Goal: Task Accomplishment & Management: Use online tool/utility

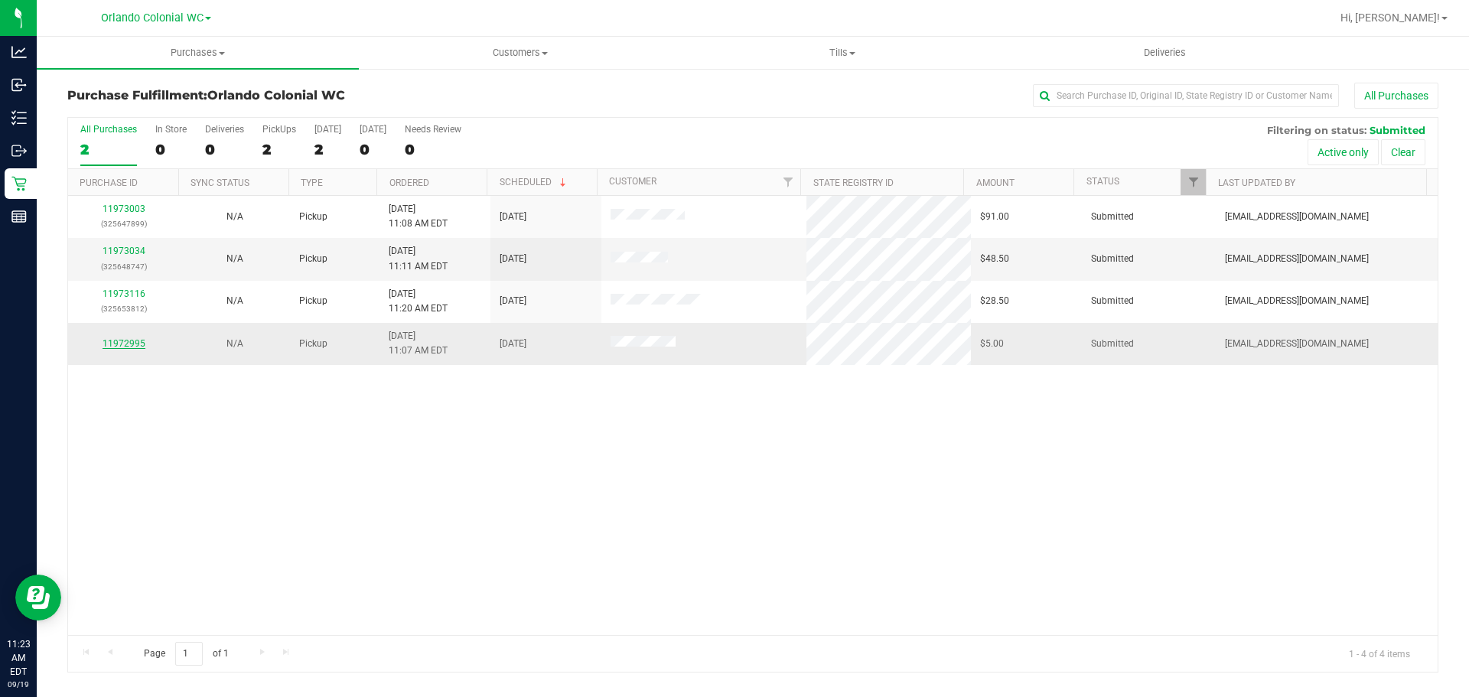
click at [132, 344] on link "11972995" at bounding box center [124, 343] width 43 height 11
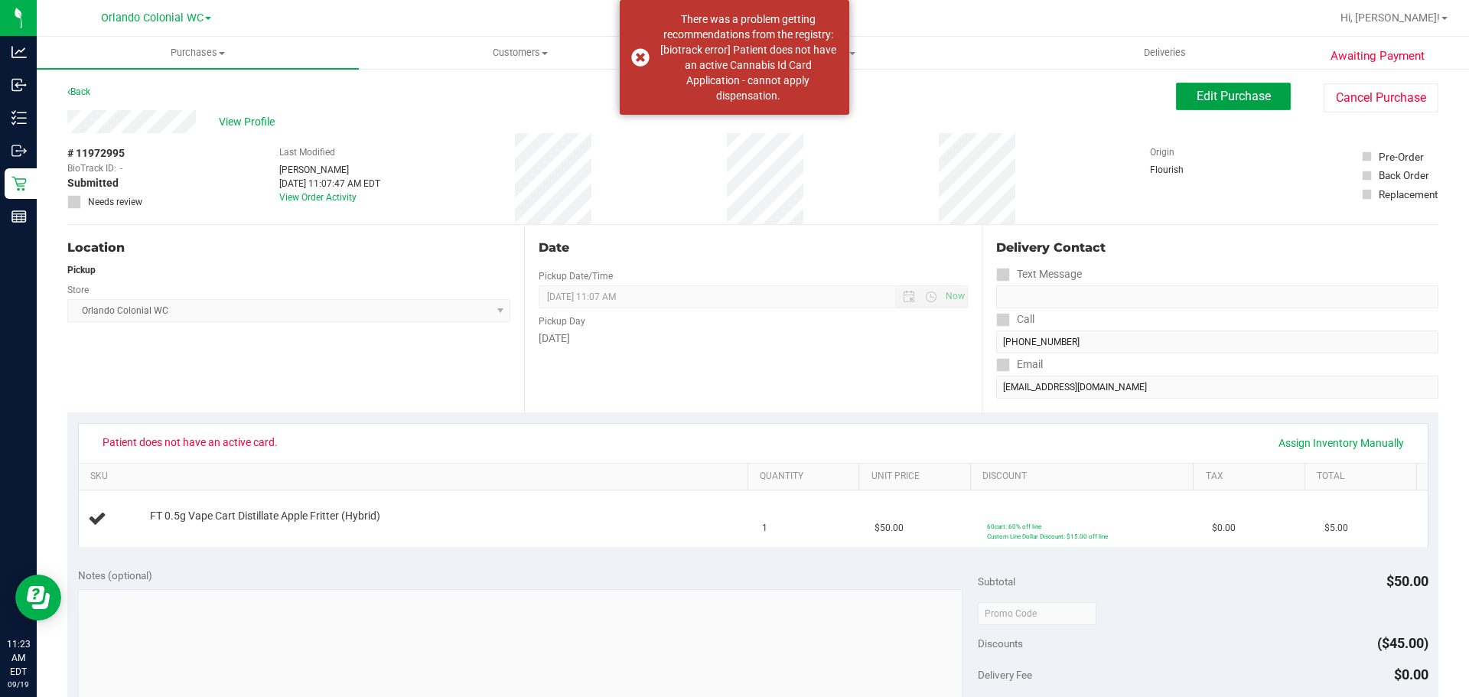
click at [1254, 91] on span "Edit Purchase" at bounding box center [1234, 96] width 74 height 15
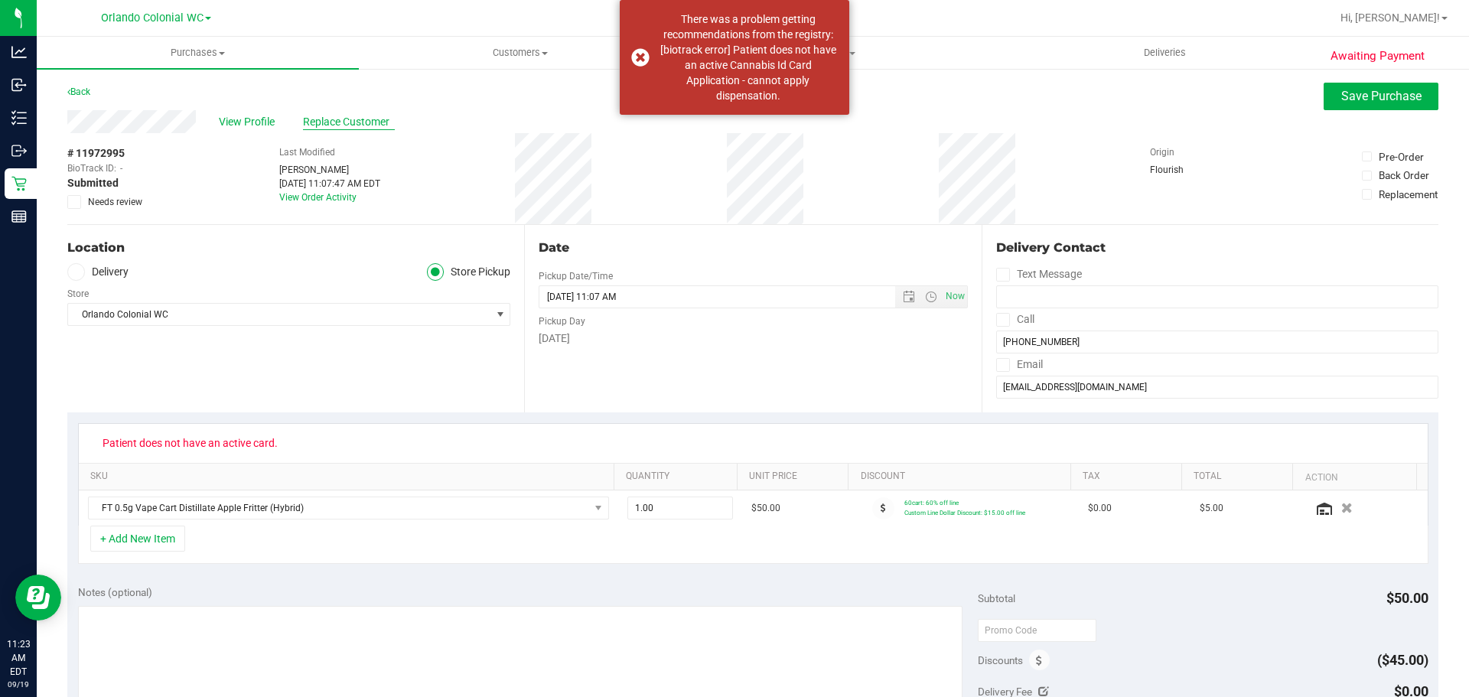
click at [338, 126] on span "Replace Customer" at bounding box center [349, 122] width 92 height 16
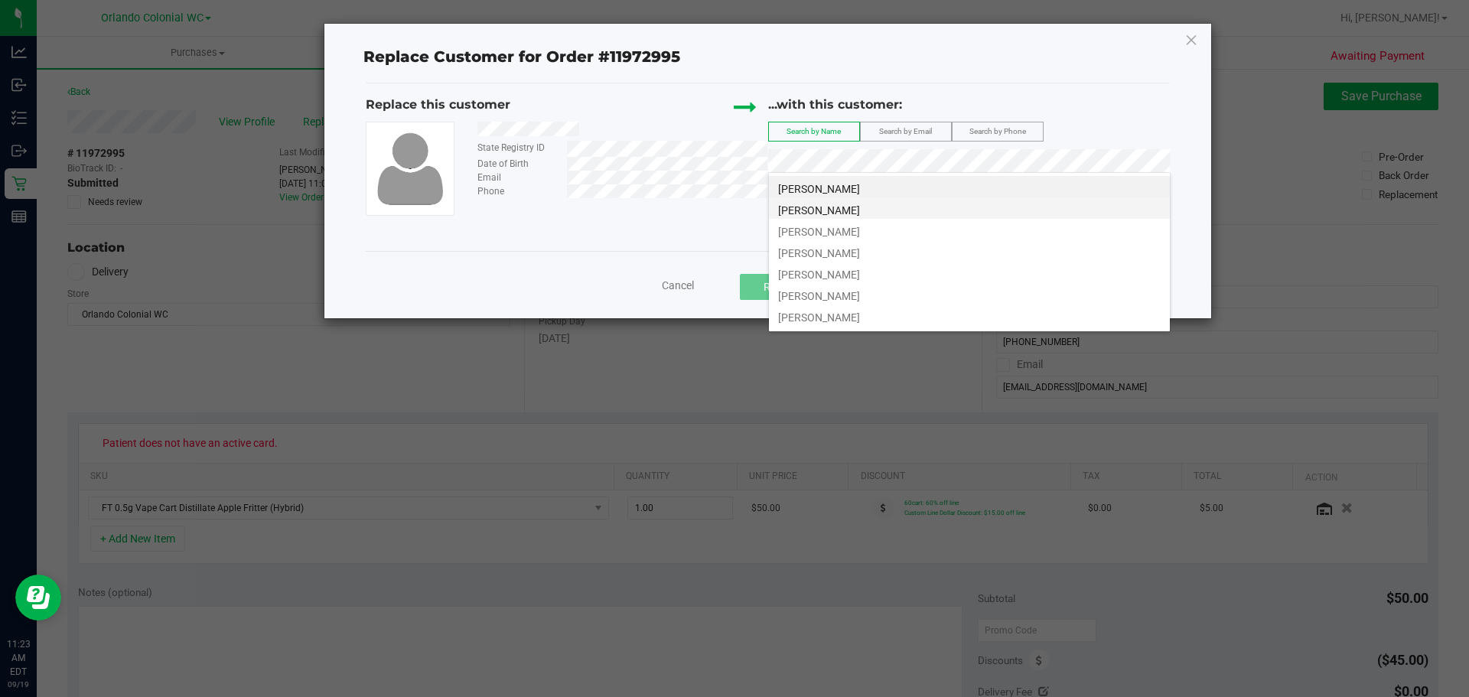
click at [925, 217] on li "RUBIE EVANS" at bounding box center [969, 207] width 401 height 21
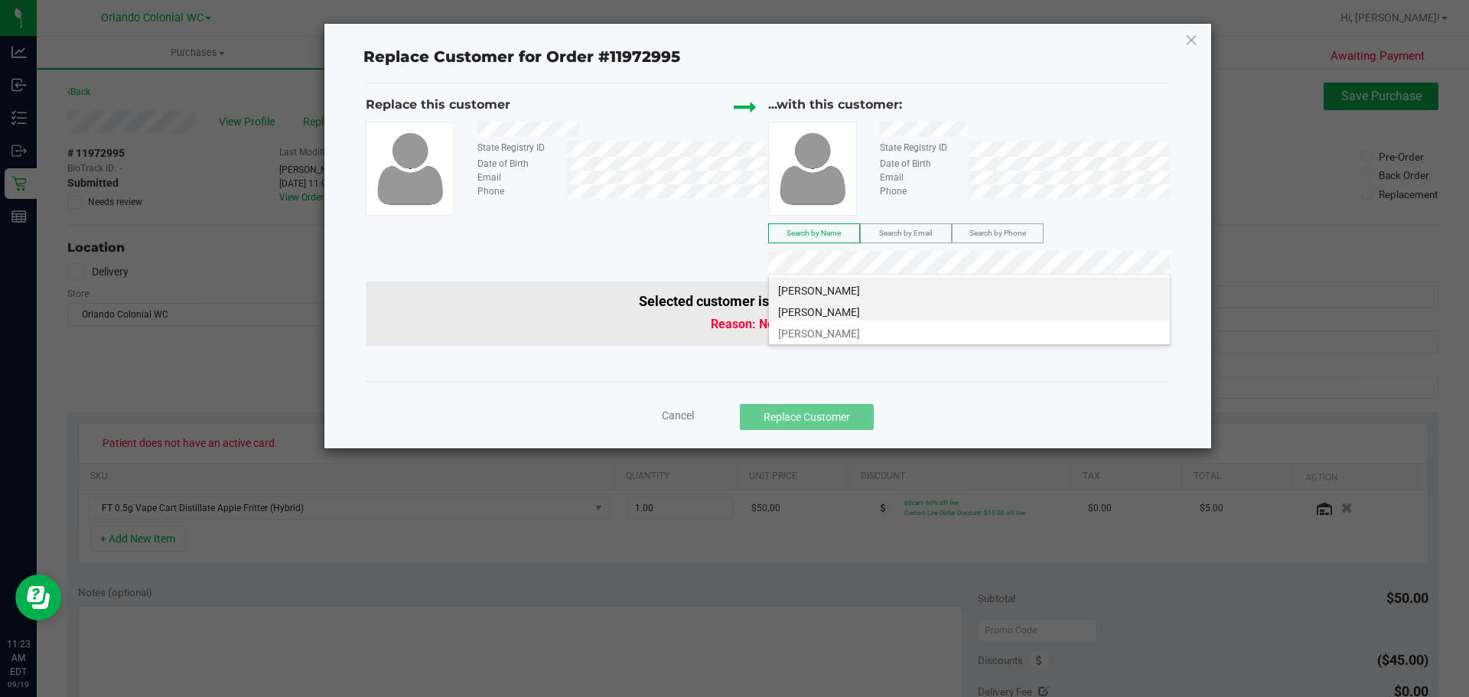
click at [1020, 312] on li "RUBIE EVANS" at bounding box center [969, 309] width 401 height 21
click at [898, 333] on li "RUBIE EVANS" at bounding box center [969, 331] width 401 height 21
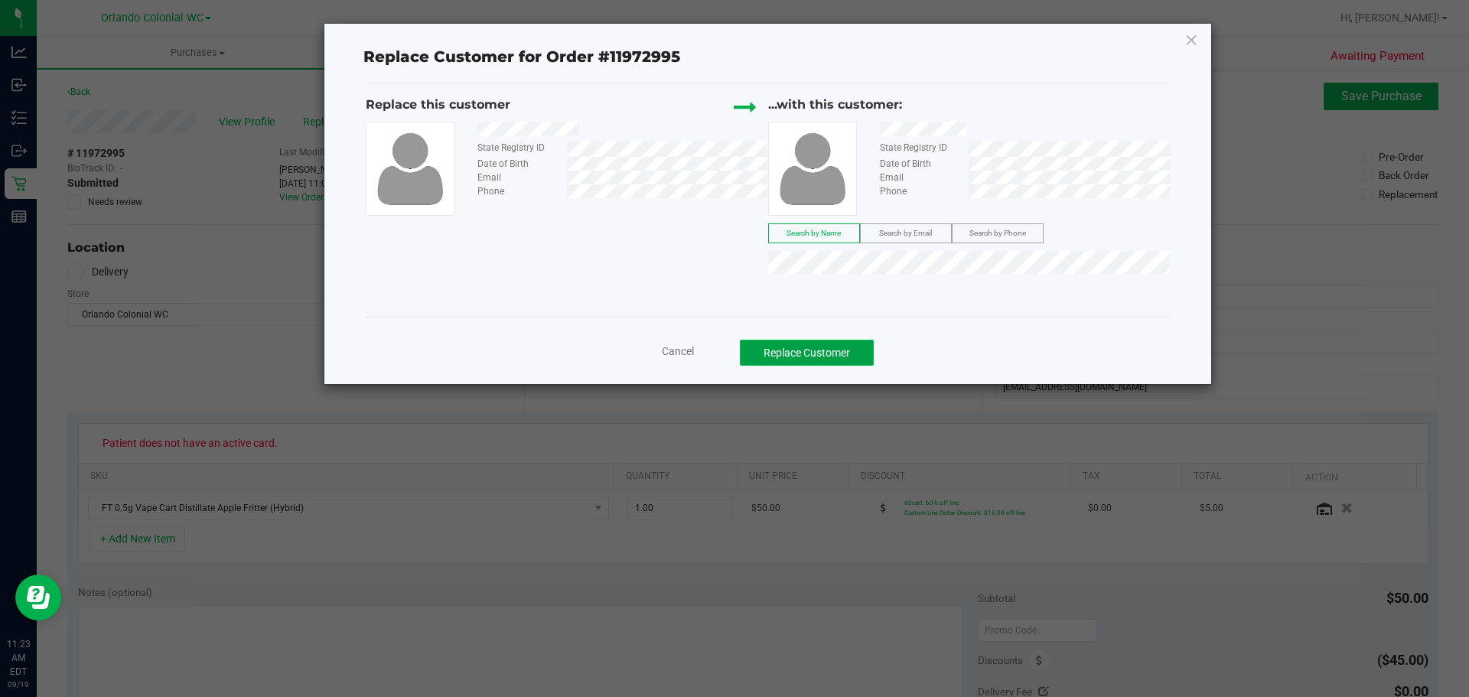
click at [832, 348] on button "Replace Customer" at bounding box center [807, 353] width 134 height 26
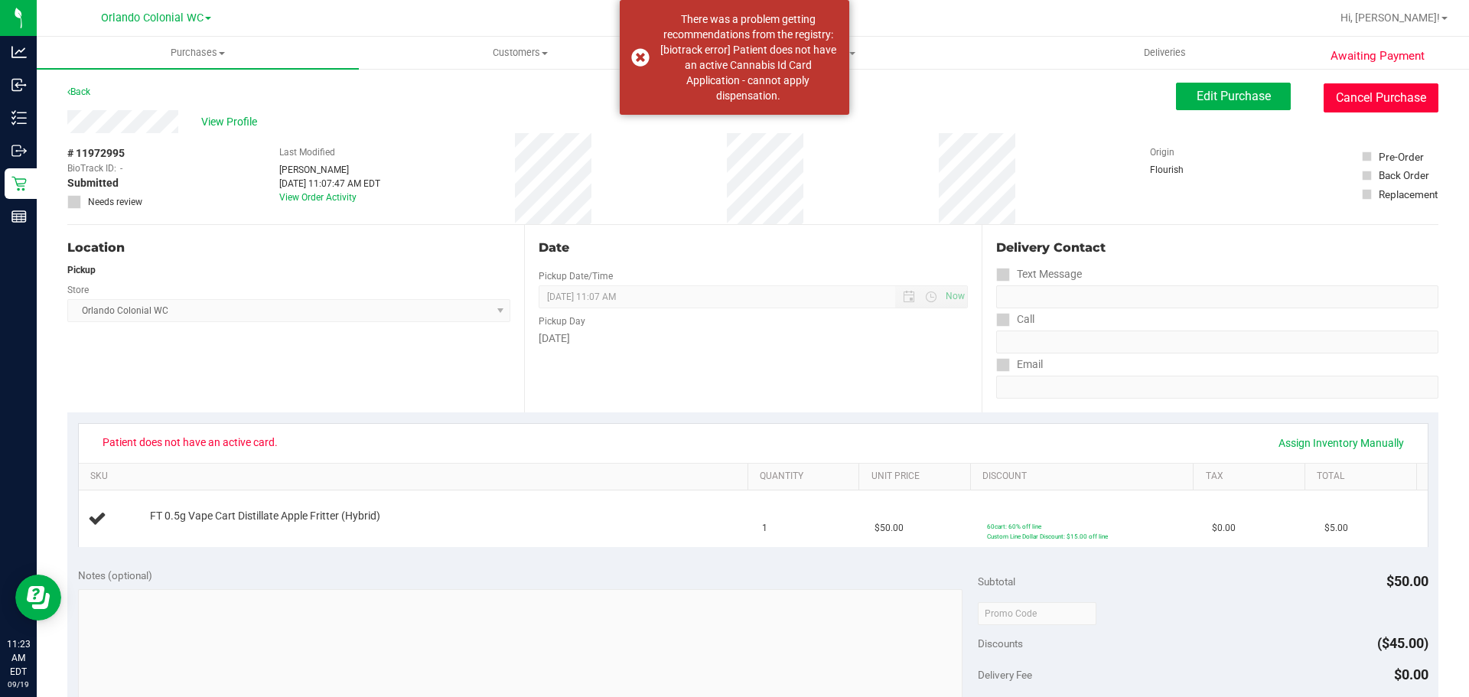
click at [1396, 98] on button "Cancel Purchase" at bounding box center [1381, 97] width 115 height 29
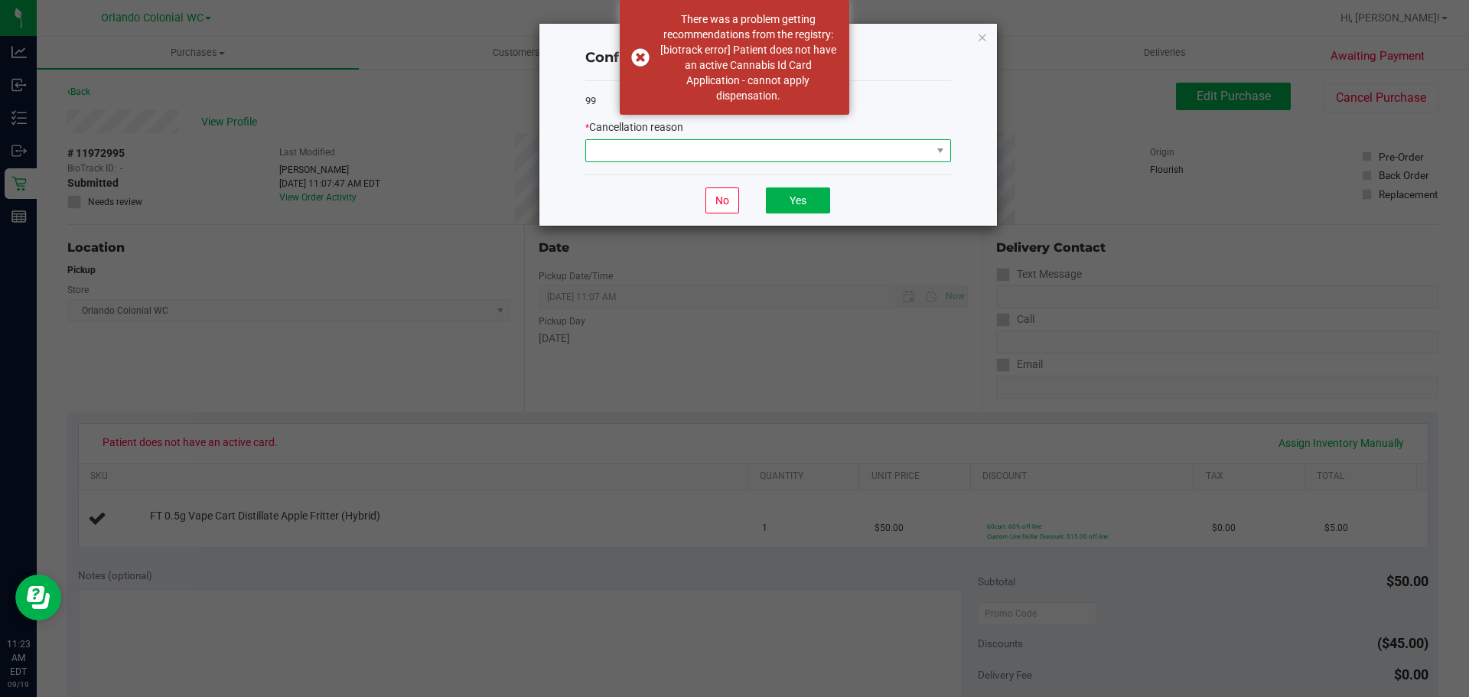
drag, startPoint x: 755, startPoint y: 151, endPoint x: 751, endPoint y: 161, distance: 11.7
click at [756, 149] on span at bounding box center [758, 150] width 345 height 21
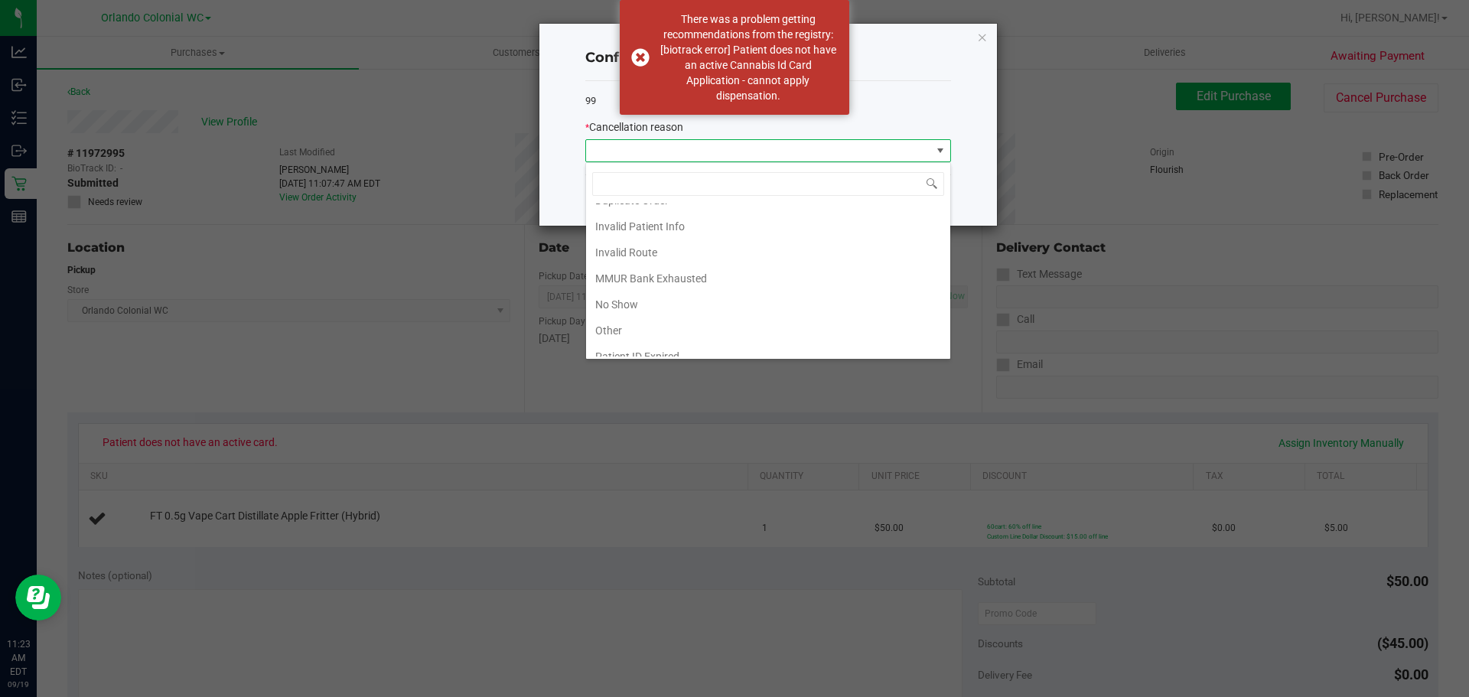
scroll to position [81, 0]
click at [660, 296] on li "Other" at bounding box center [768, 292] width 364 height 26
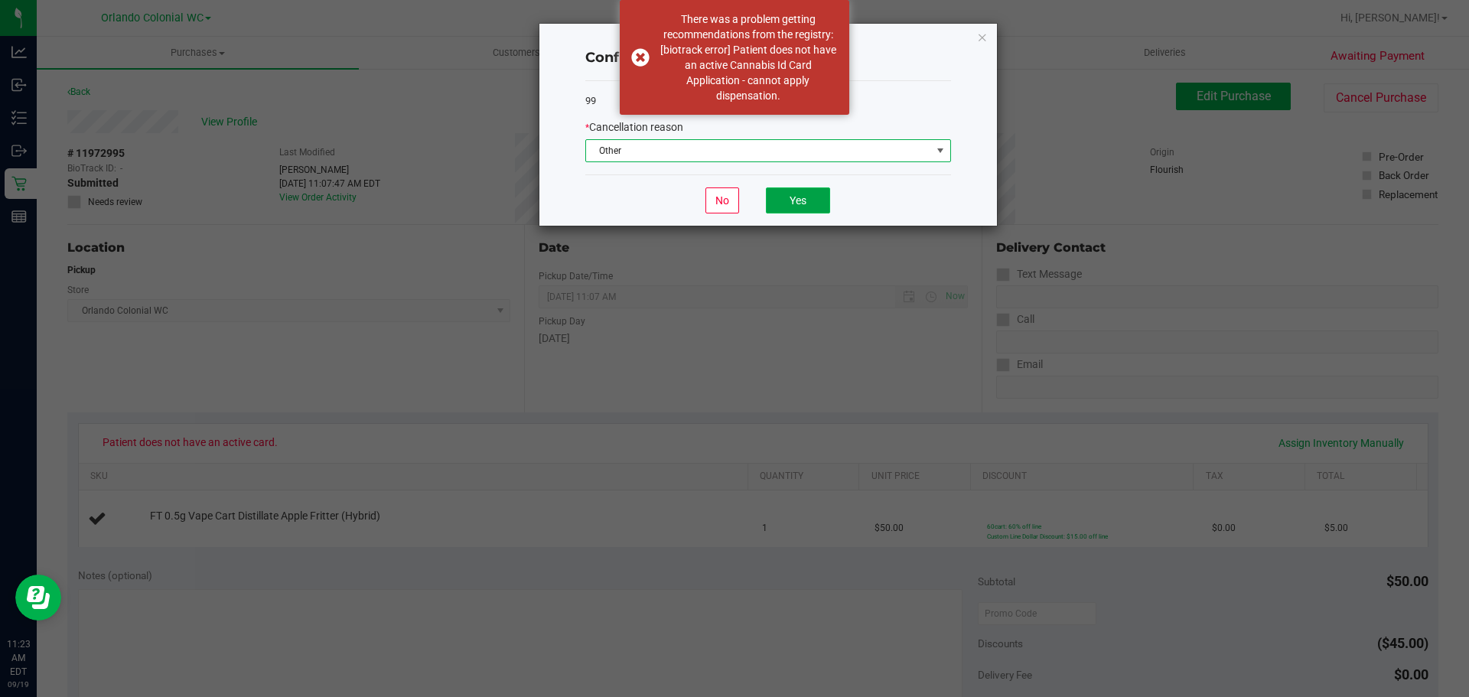
click at [804, 196] on button "Yes" at bounding box center [798, 201] width 64 height 26
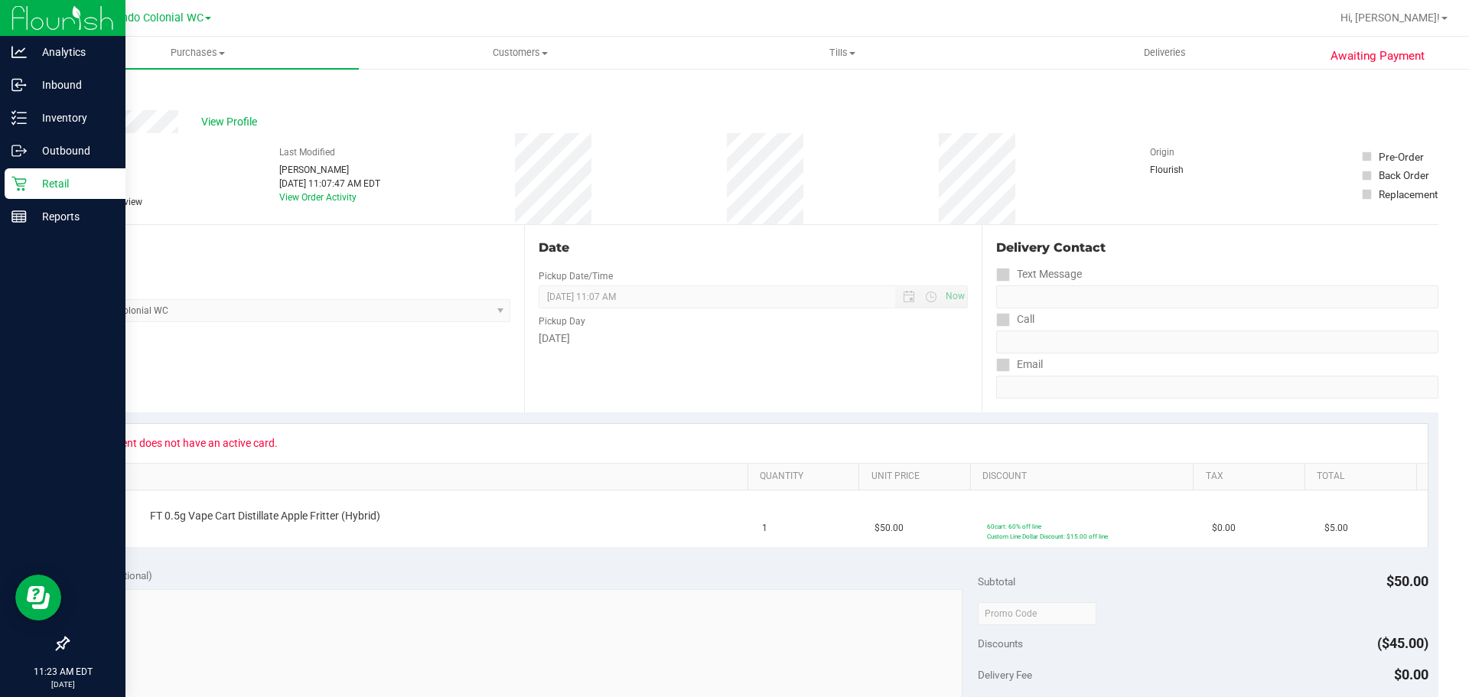
drag, startPoint x: 41, startPoint y: 184, endPoint x: 79, endPoint y: 173, distance: 40.0
click at [41, 184] on p "Retail" at bounding box center [73, 183] width 92 height 18
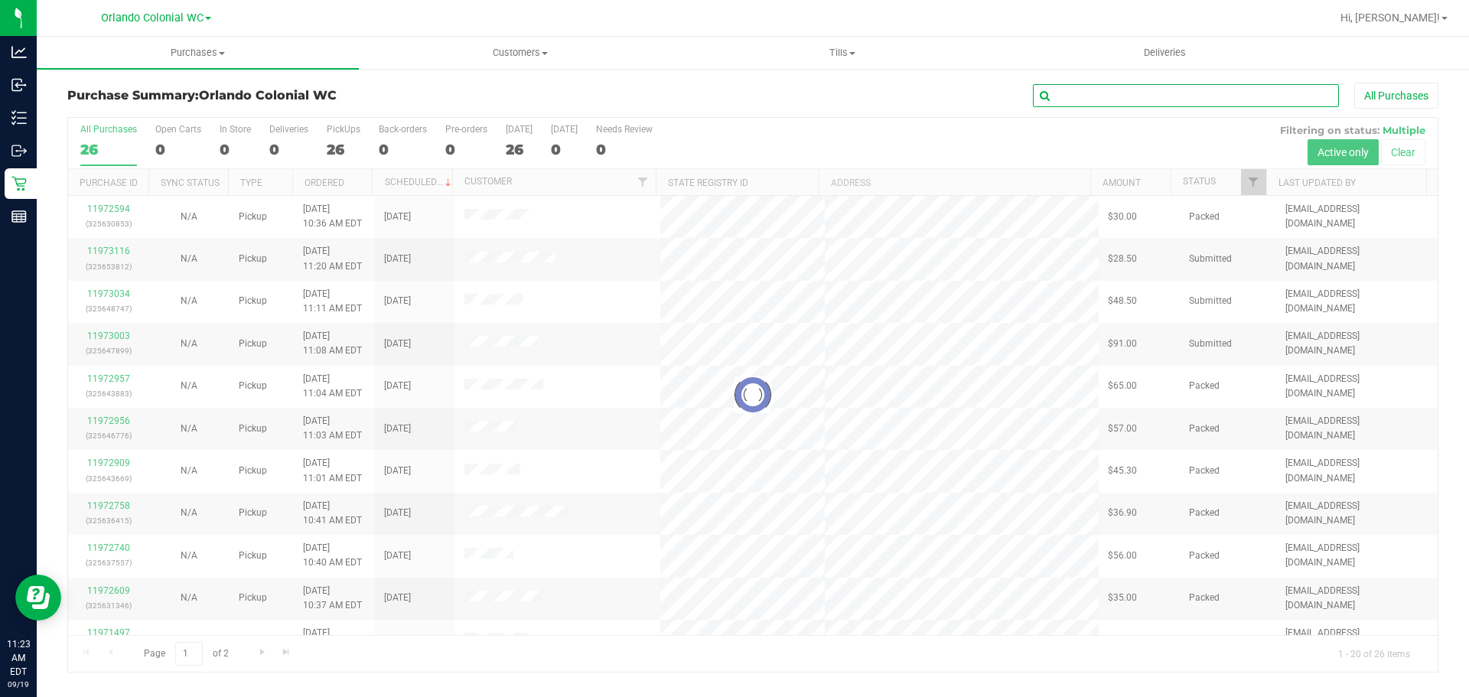
click at [1185, 100] on input "text" at bounding box center [1186, 95] width 306 height 23
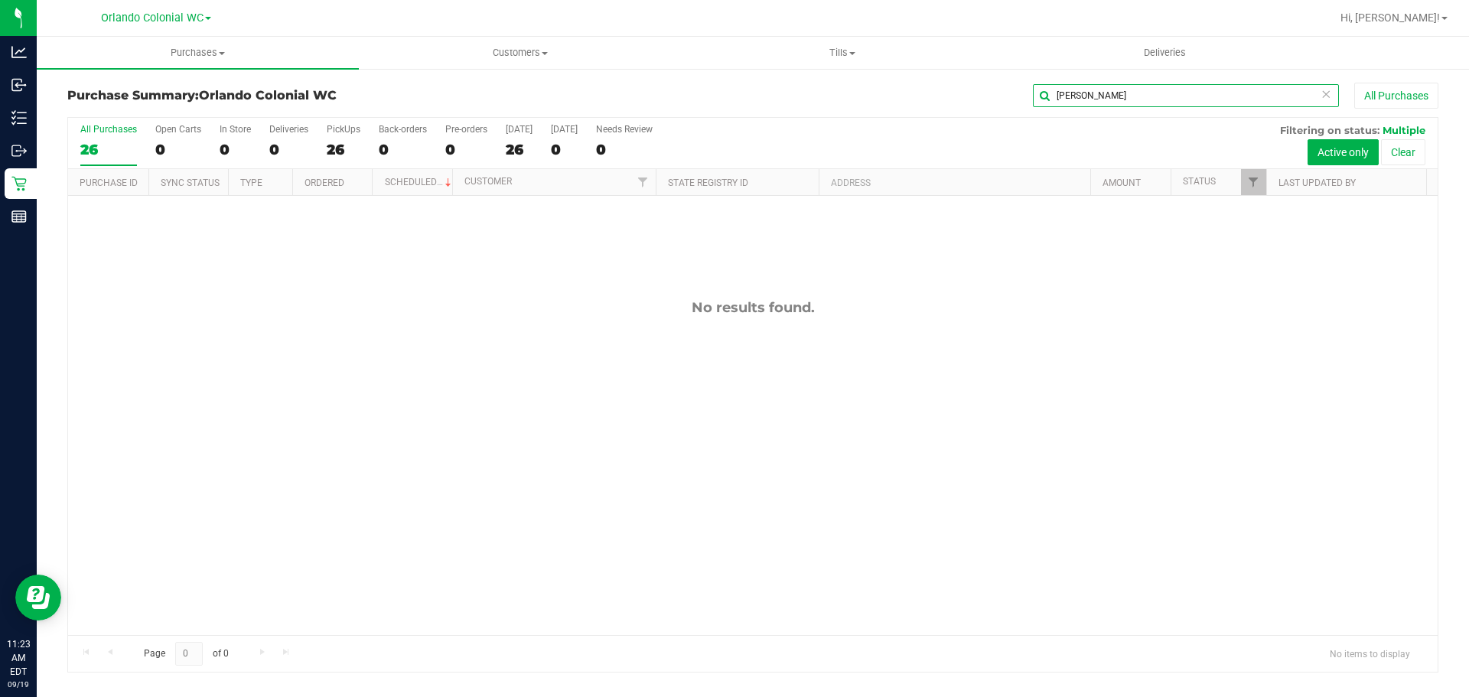
type input "rubie"
click at [1410, 152] on button "Clear" at bounding box center [1403, 152] width 44 height 26
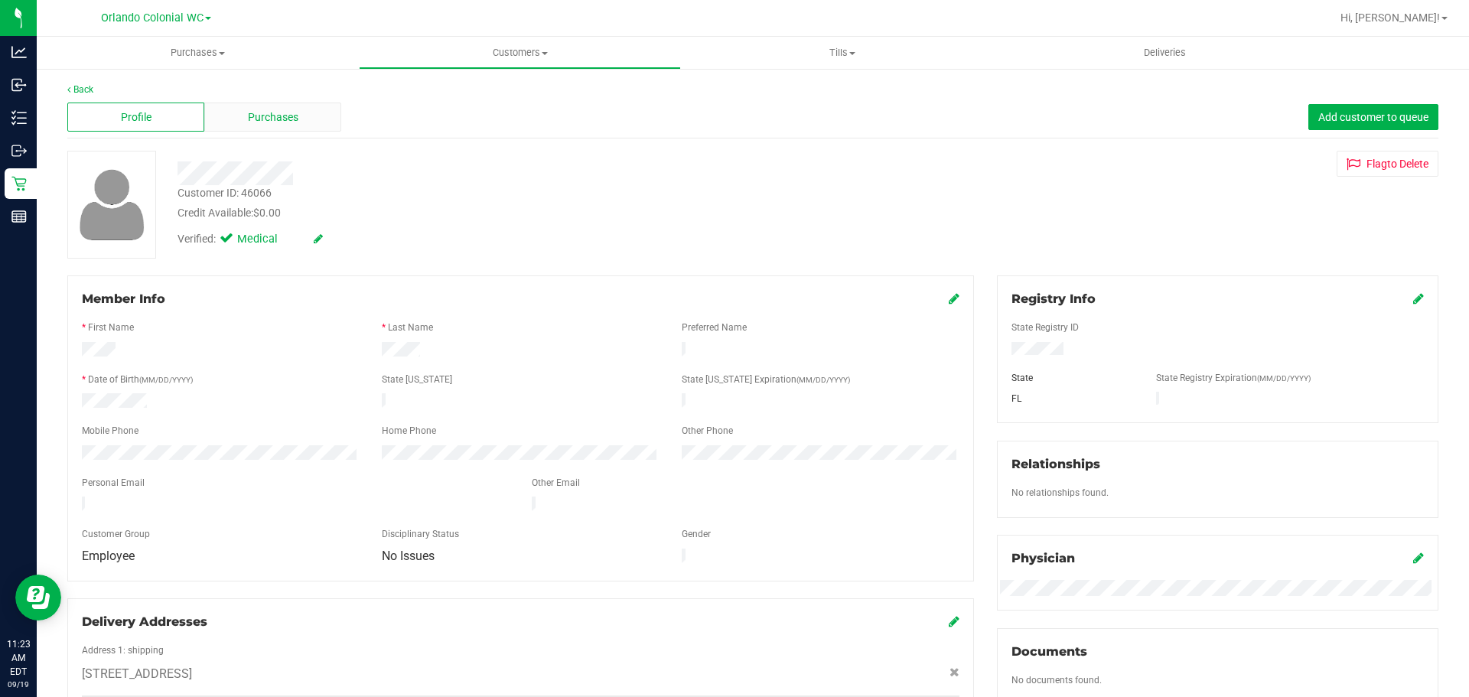
click at [288, 104] on div "Purchases" at bounding box center [272, 117] width 137 height 29
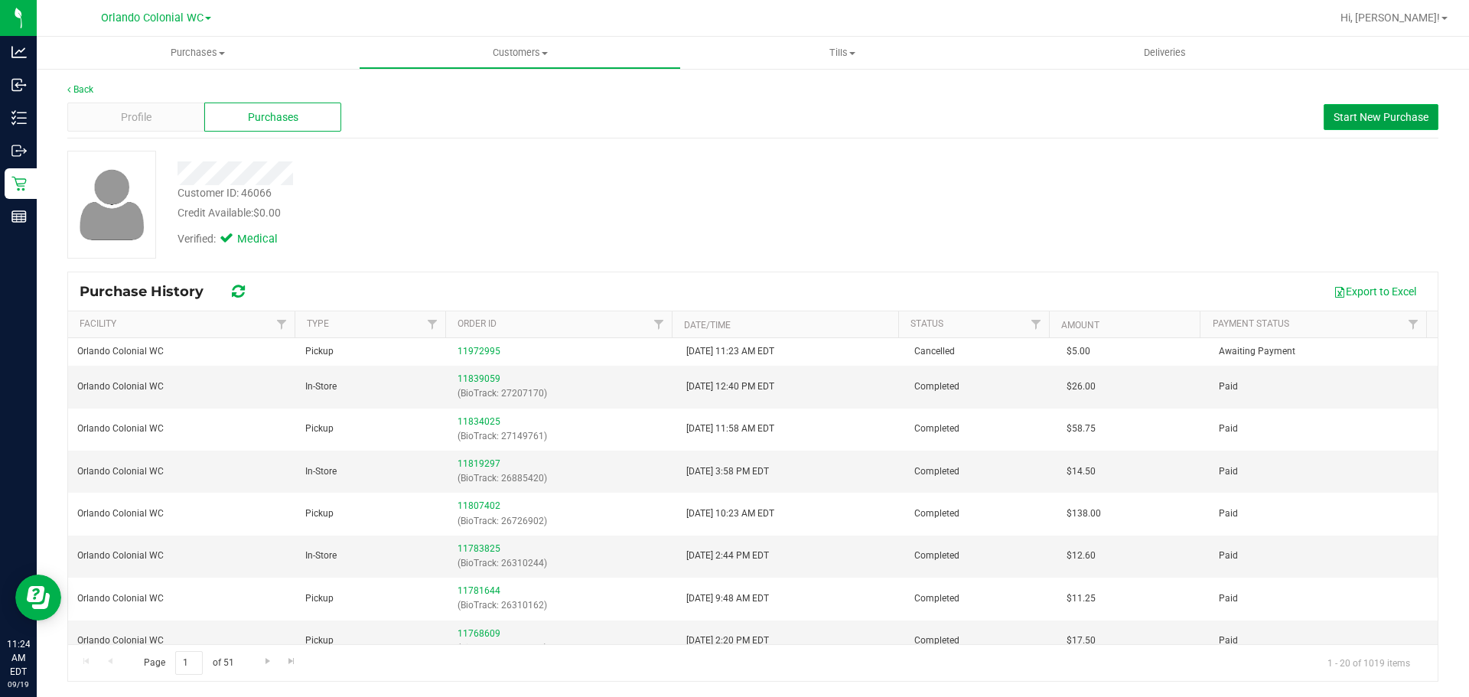
click at [1391, 113] on span "Start New Purchase" at bounding box center [1381, 117] width 95 height 12
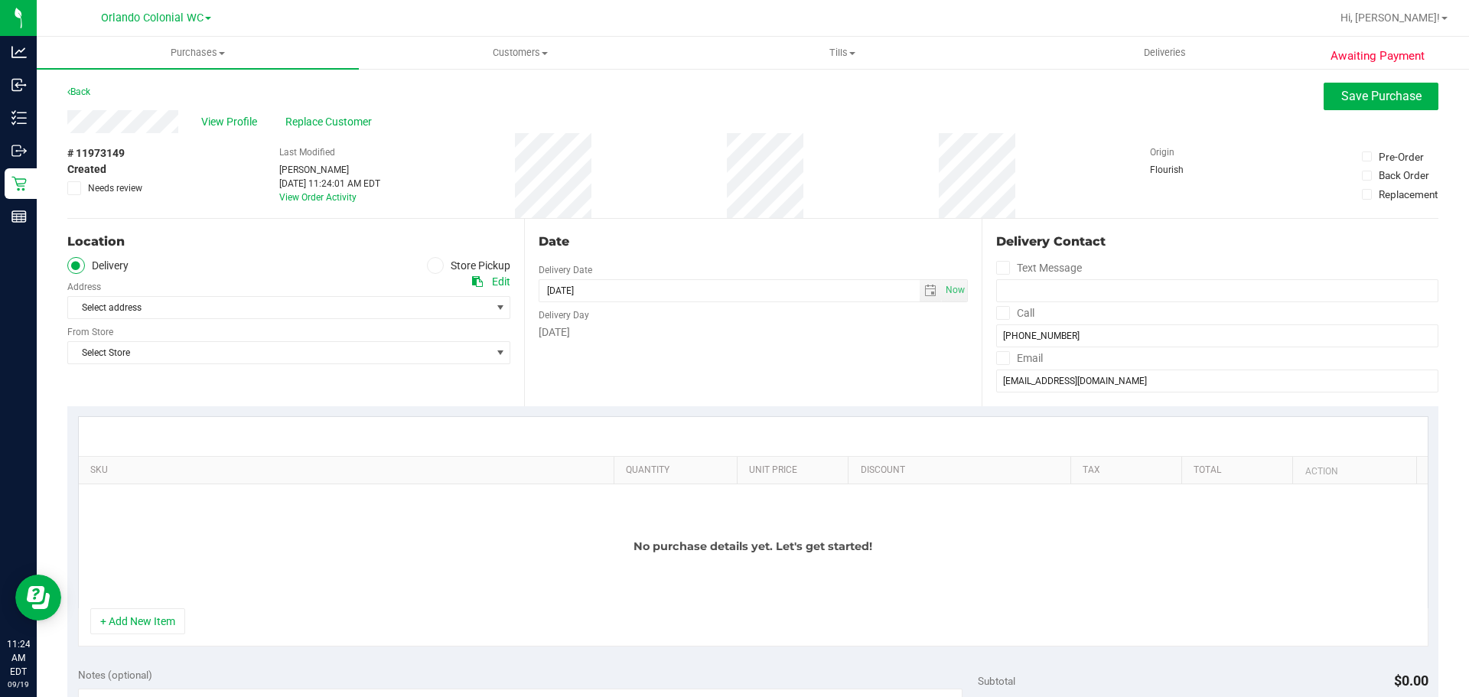
click at [431, 266] on icon at bounding box center [435, 266] width 9 height 0
click at [0, 0] on input "Store Pickup" at bounding box center [0, 0] width 0 height 0
click at [417, 302] on span "Select Store" at bounding box center [279, 307] width 422 height 21
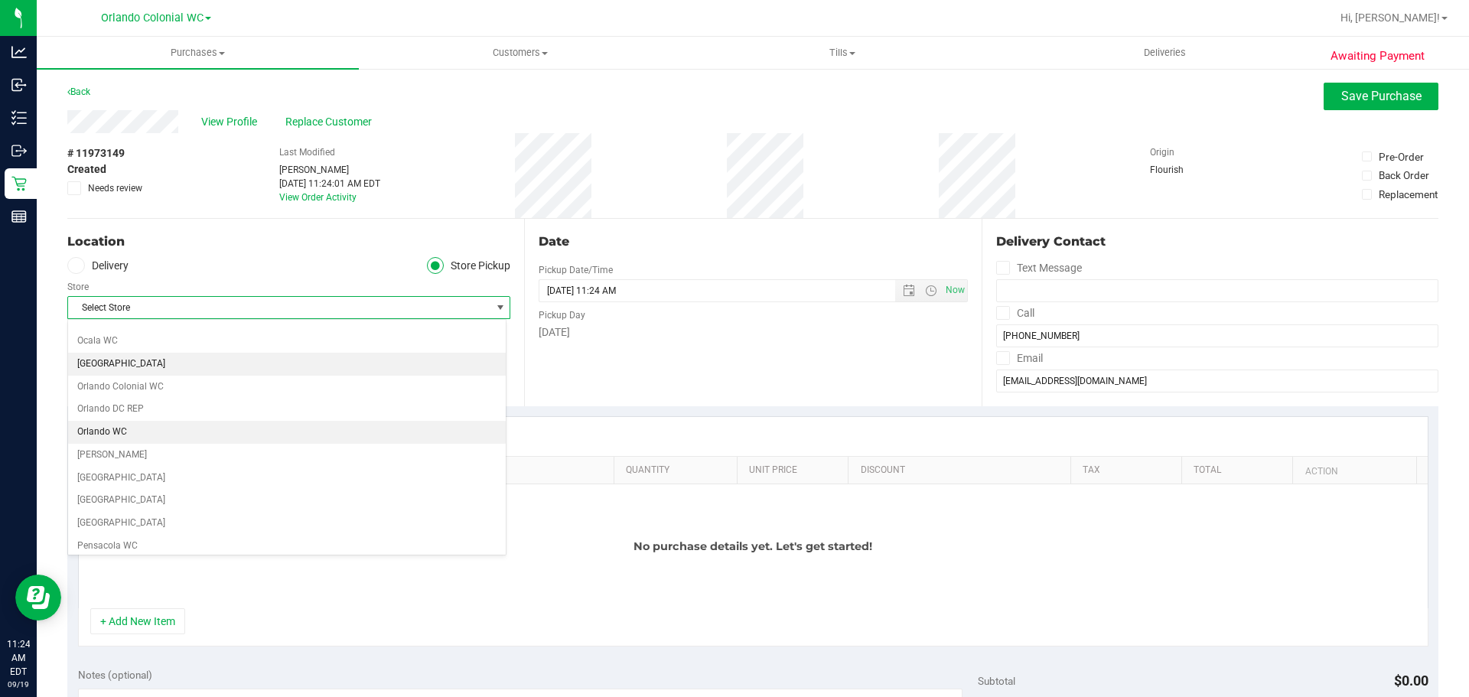
scroll to position [612, 0]
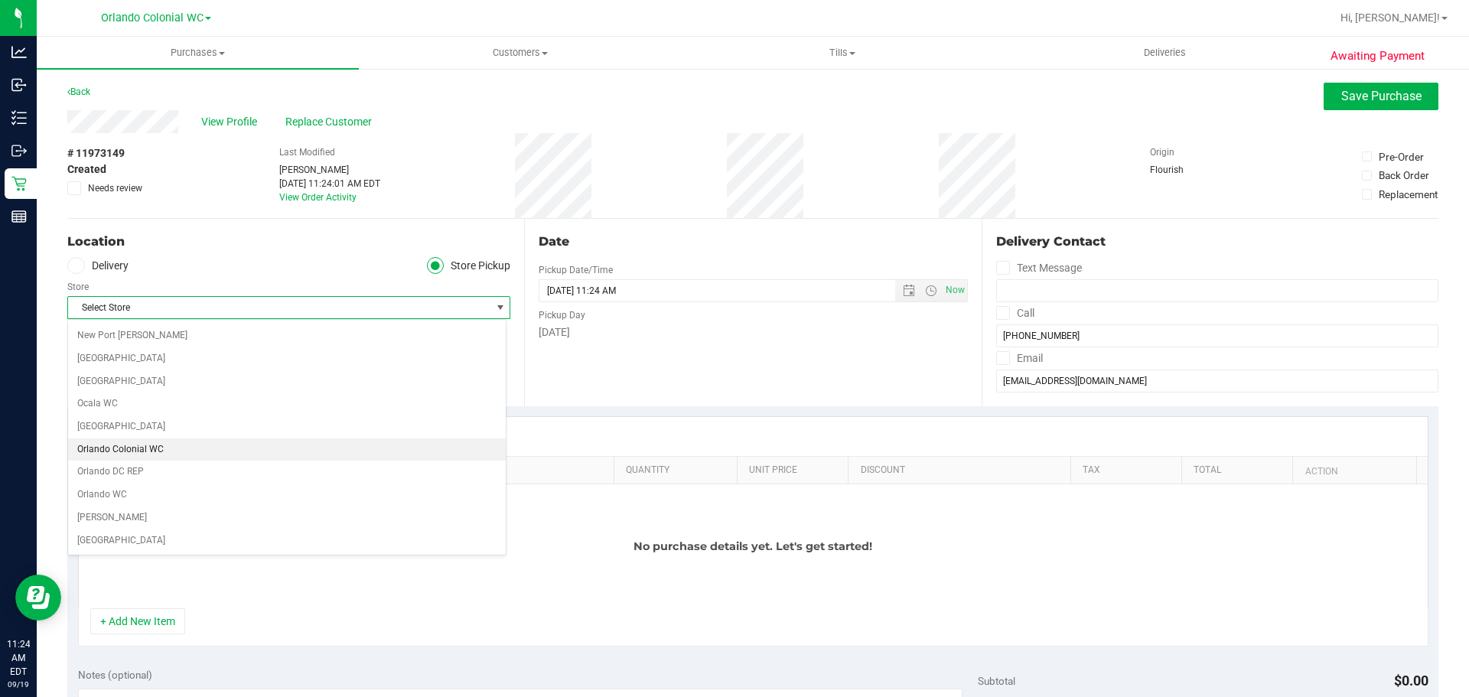
click at [177, 455] on li "Orlando Colonial WC" at bounding box center [287, 450] width 438 height 23
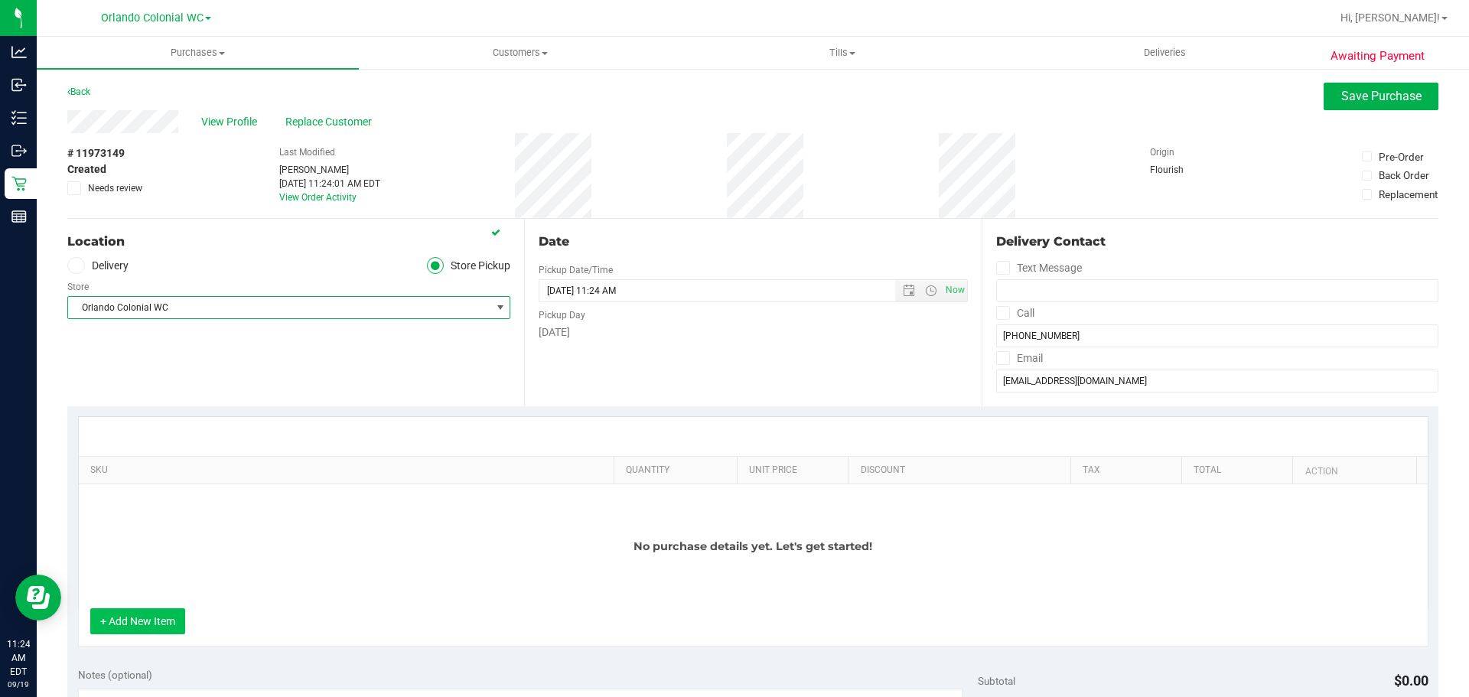
click at [137, 626] on button "+ Add New Item" at bounding box center [137, 621] width 95 height 26
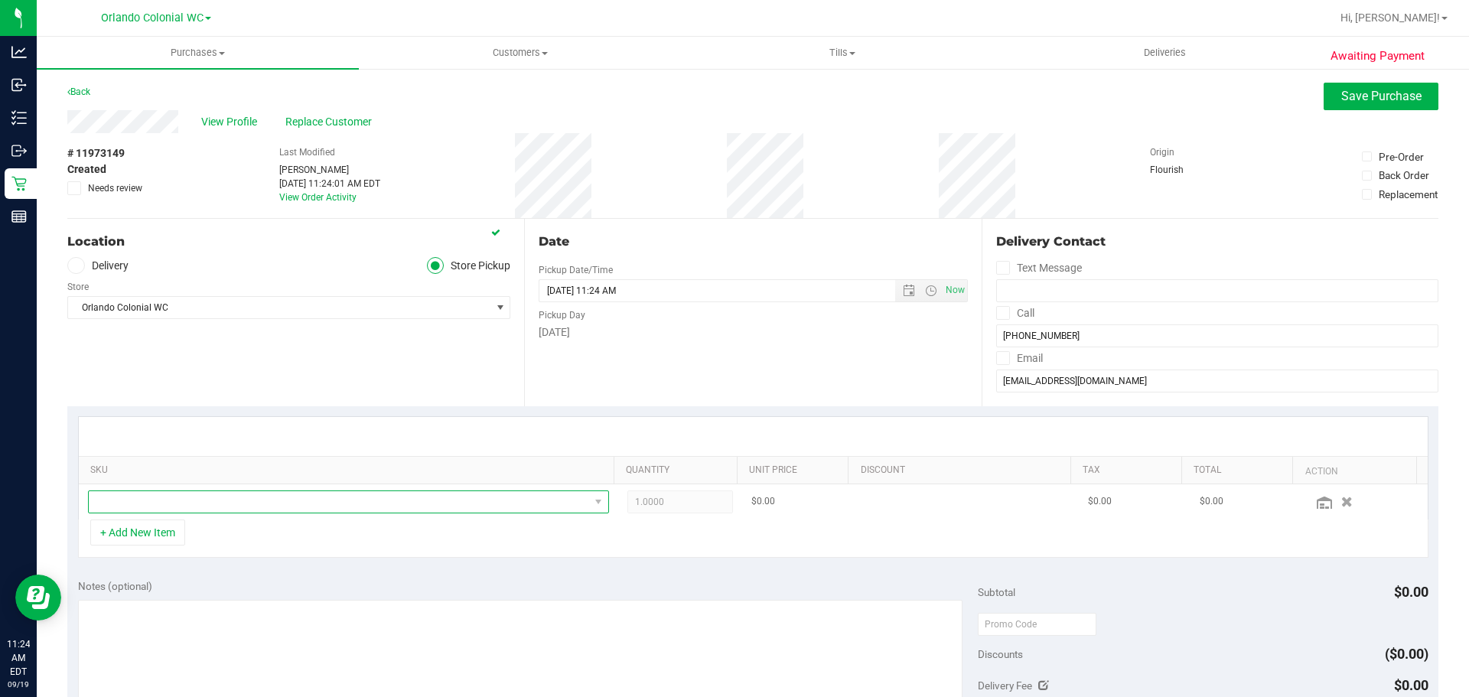
click at [216, 492] on span "NO DATA FOUND" at bounding box center [339, 501] width 501 height 21
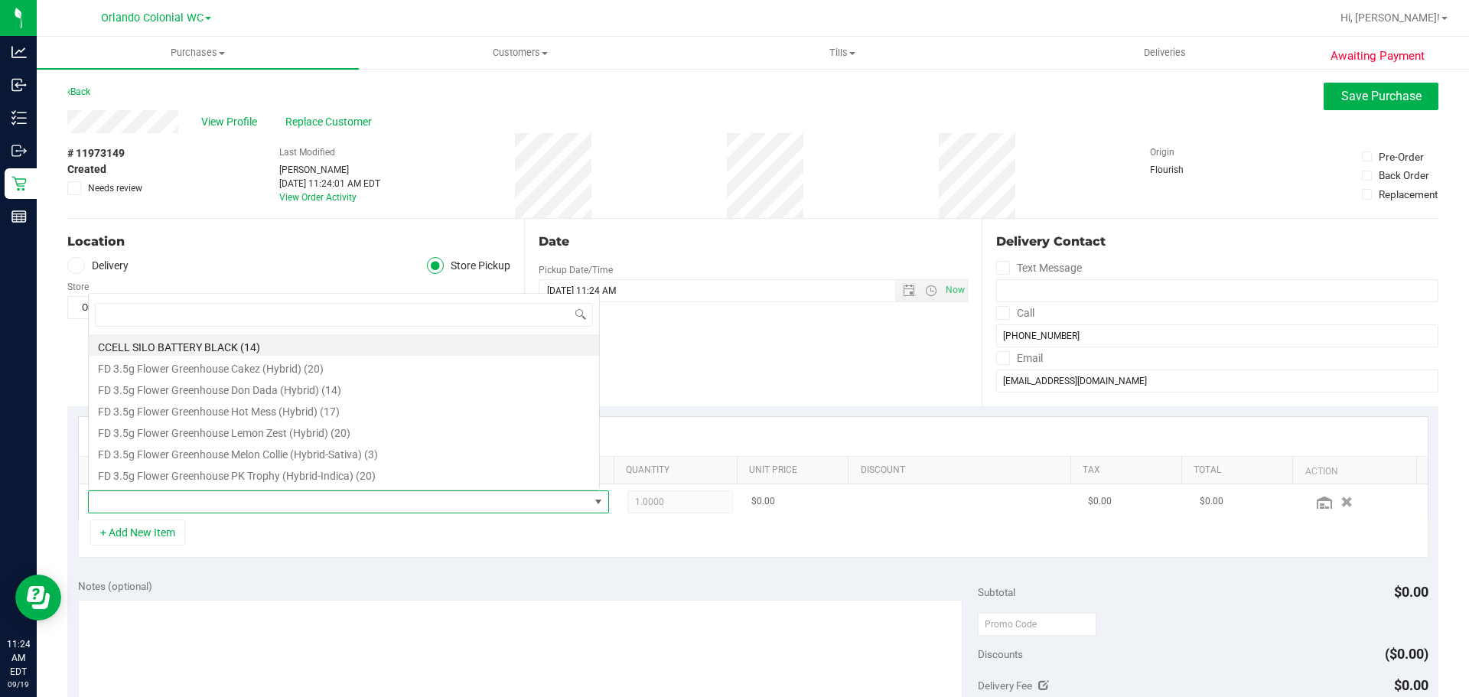
scroll to position [23, 507]
type input "aft"
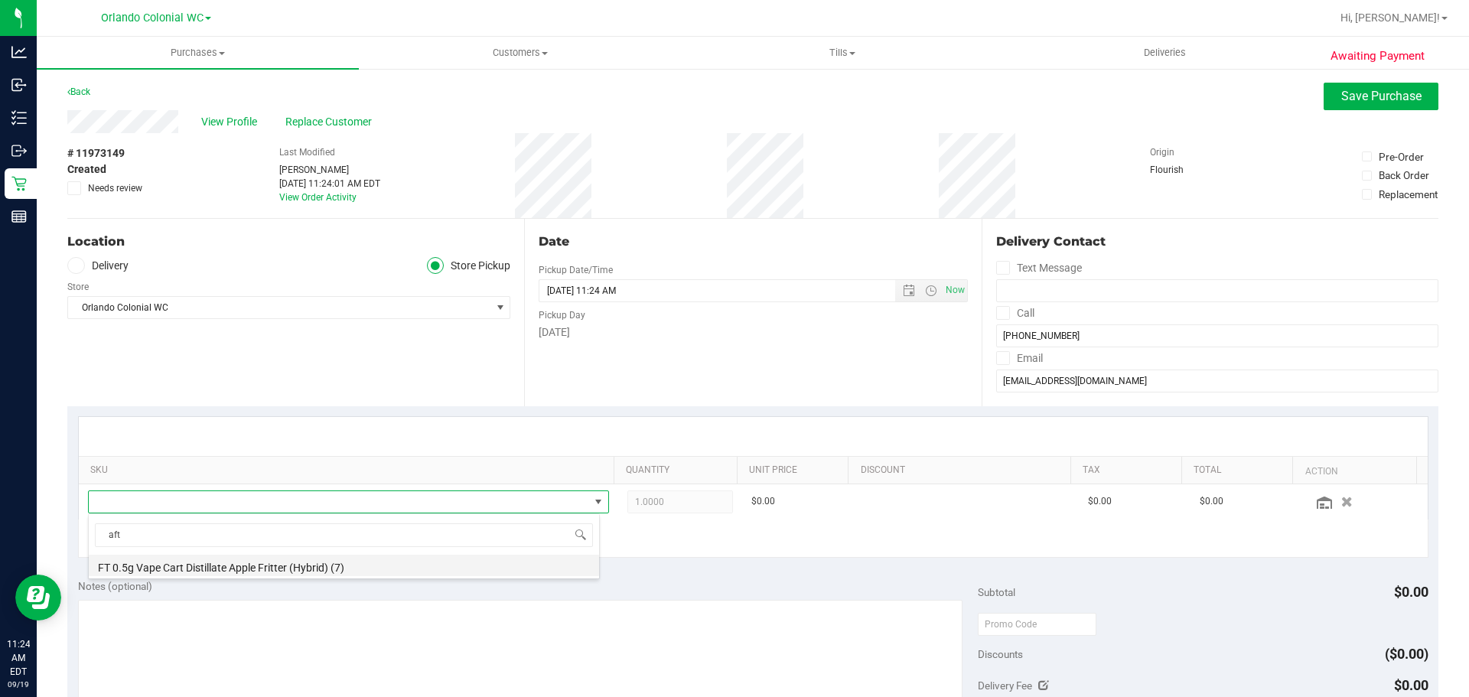
click at [299, 572] on li "FT 0.5g Vape Cart Distillate Apple Fritter (Hybrid) (7)" at bounding box center [344, 565] width 510 height 21
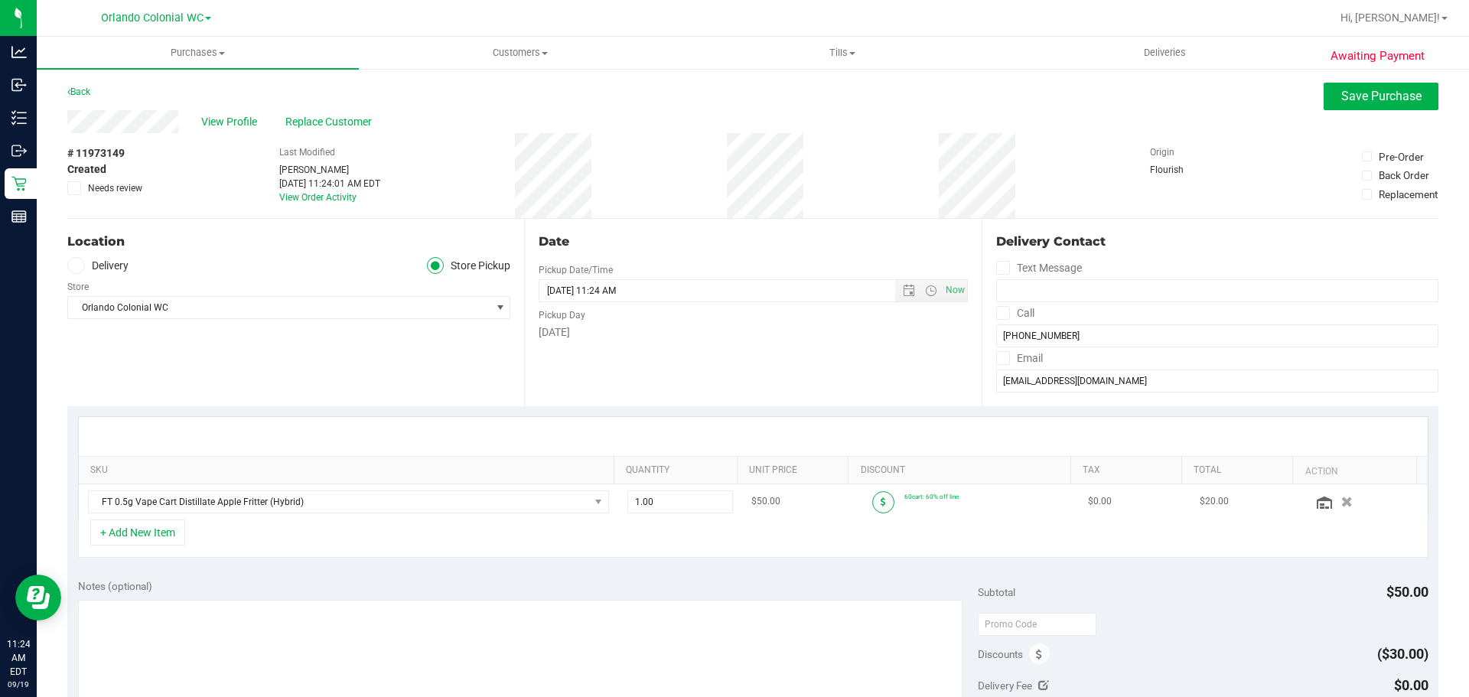
click at [875, 501] on span at bounding box center [883, 502] width 22 height 22
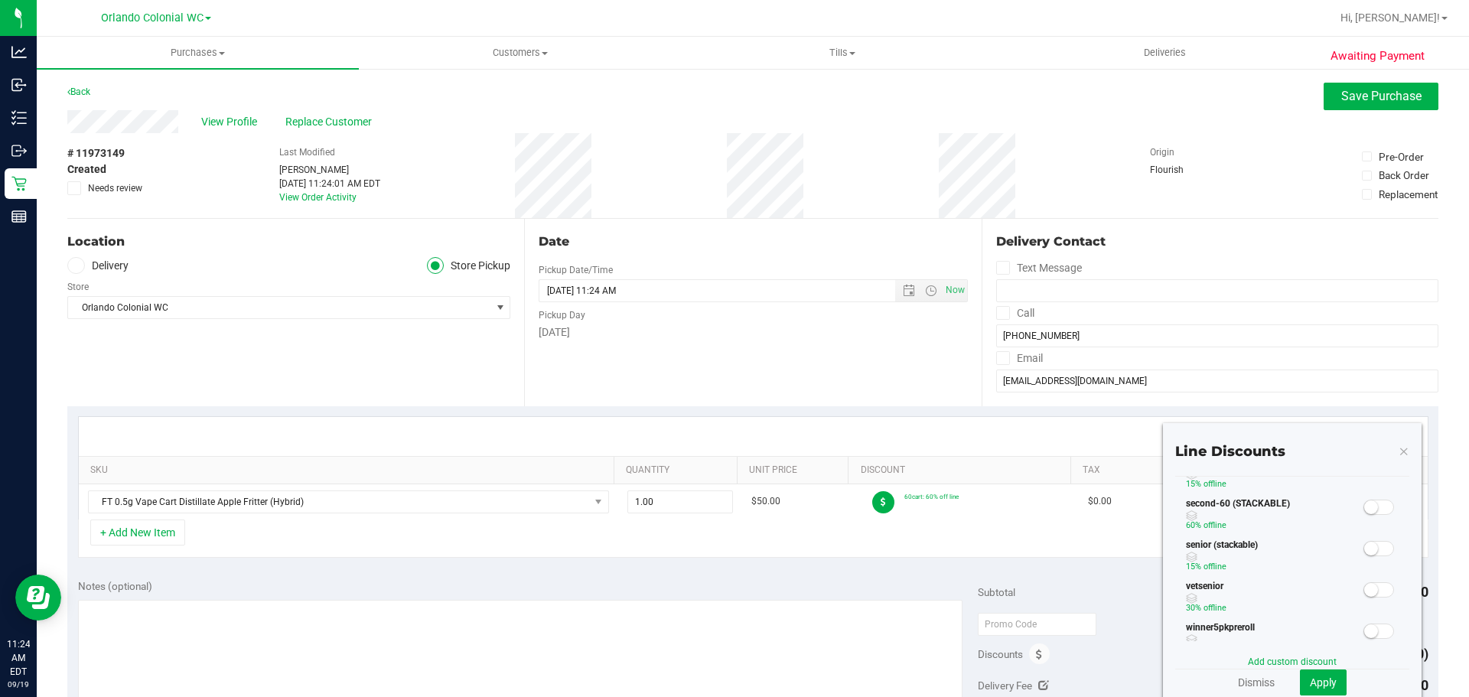
scroll to position [455, 0]
click at [1285, 660] on link "Add custom discount" at bounding box center [1292, 662] width 89 height 11
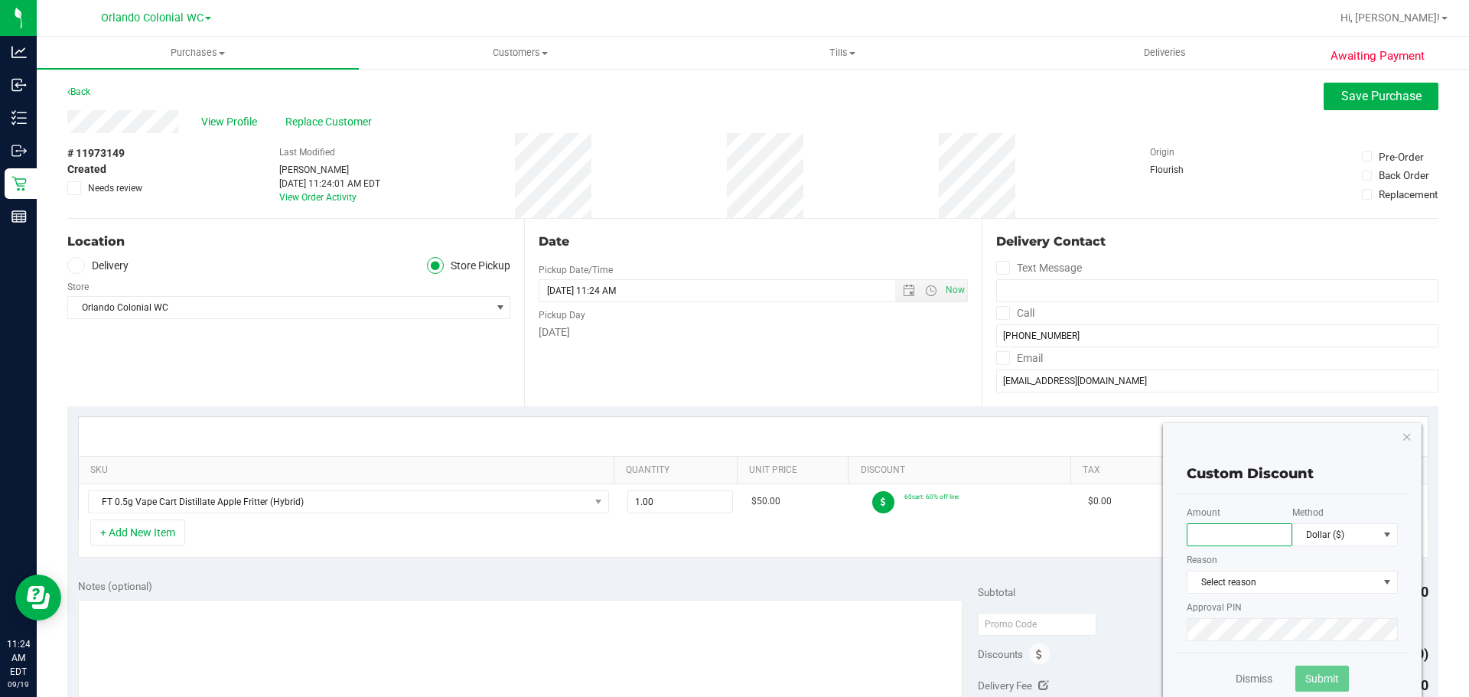
click at [1250, 532] on input "text" at bounding box center [1240, 534] width 106 height 23
type input "15.00"
click at [1251, 584] on span "Select reason" at bounding box center [1283, 582] width 191 height 21
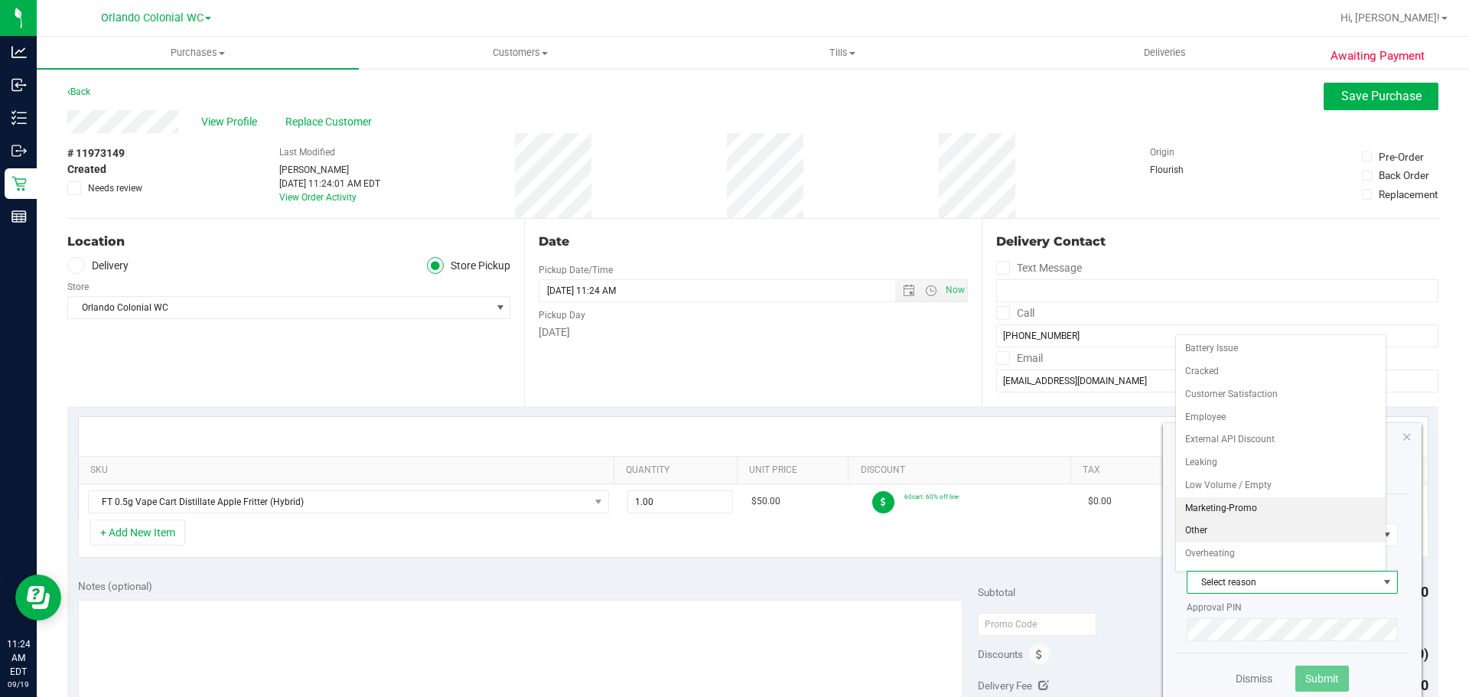
click at [1249, 510] on li "Marketing-Promo" at bounding box center [1281, 508] width 210 height 23
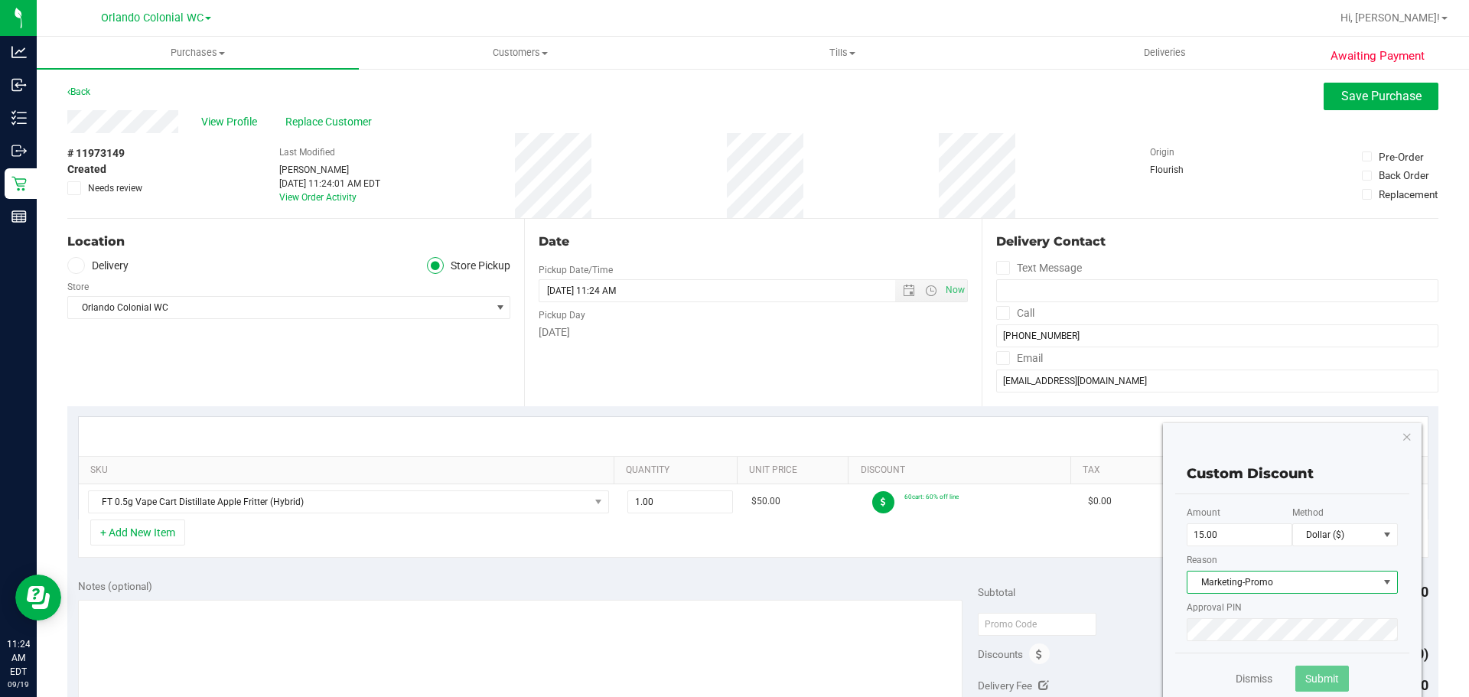
click at [1261, 618] on div "Approval PIN" at bounding box center [1292, 621] width 211 height 41
click at [1306, 683] on span "Submit" at bounding box center [1323, 679] width 34 height 12
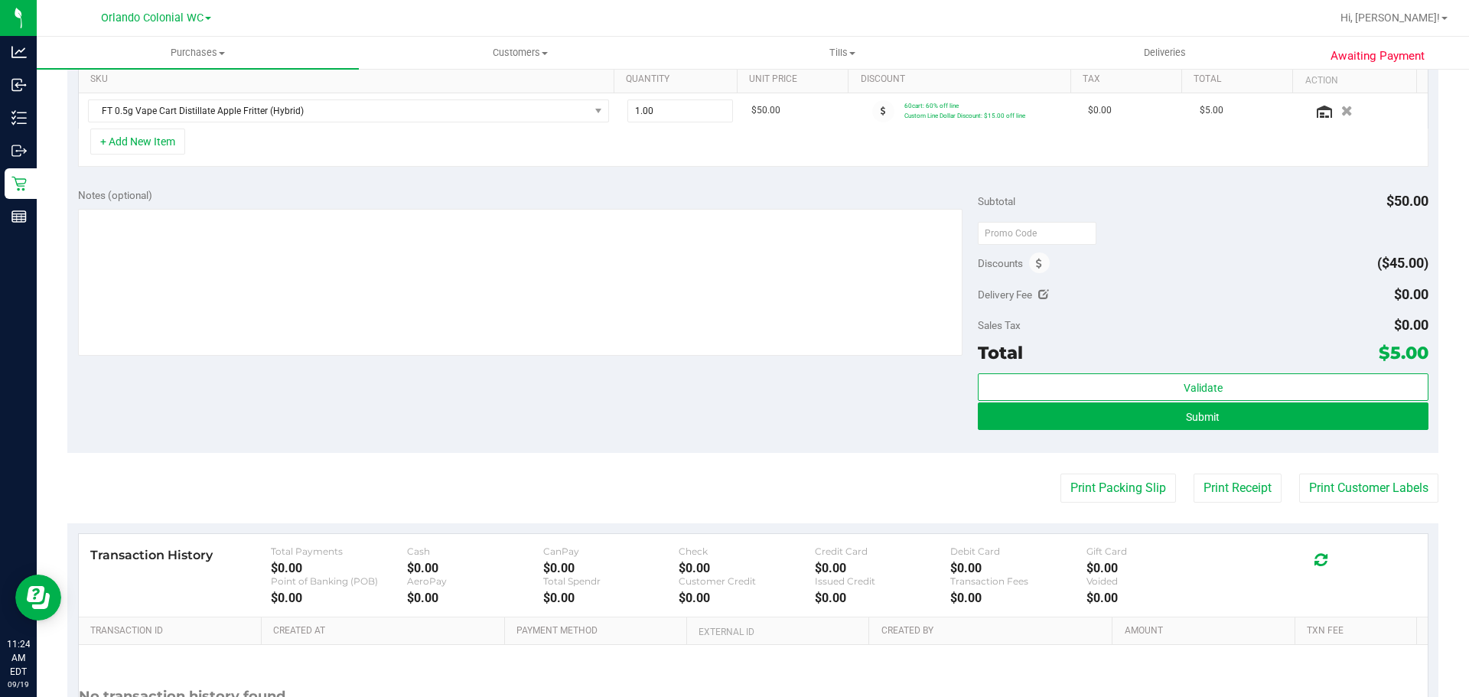
scroll to position [533, 0]
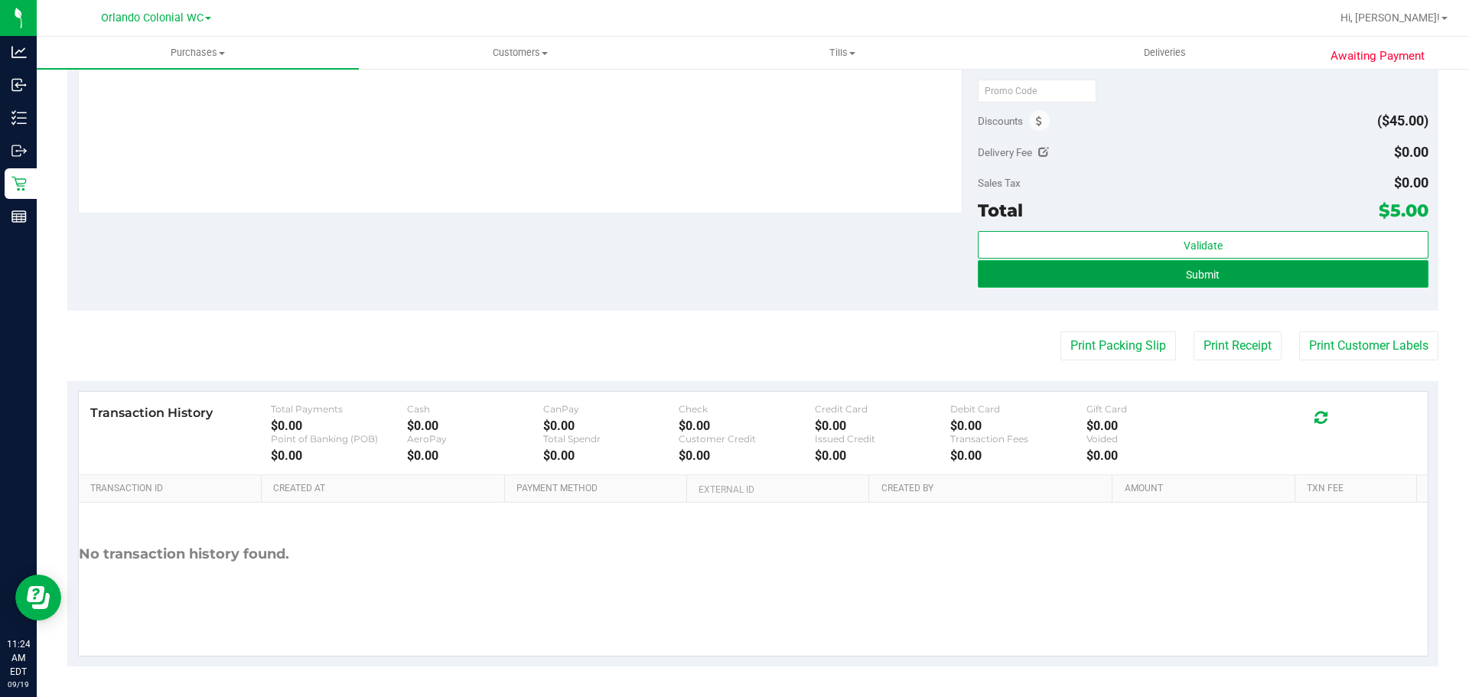
click at [1153, 273] on button "Submit" at bounding box center [1203, 274] width 450 height 28
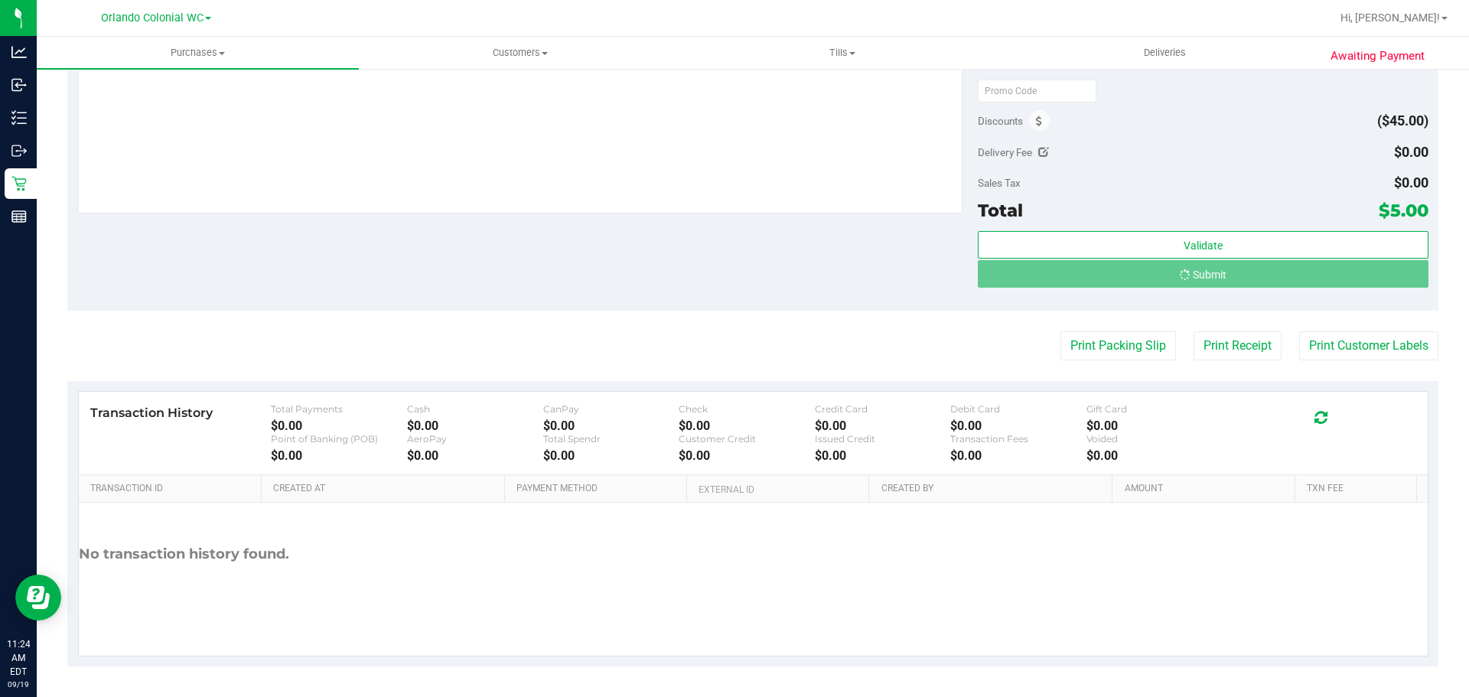
scroll to position [0, 0]
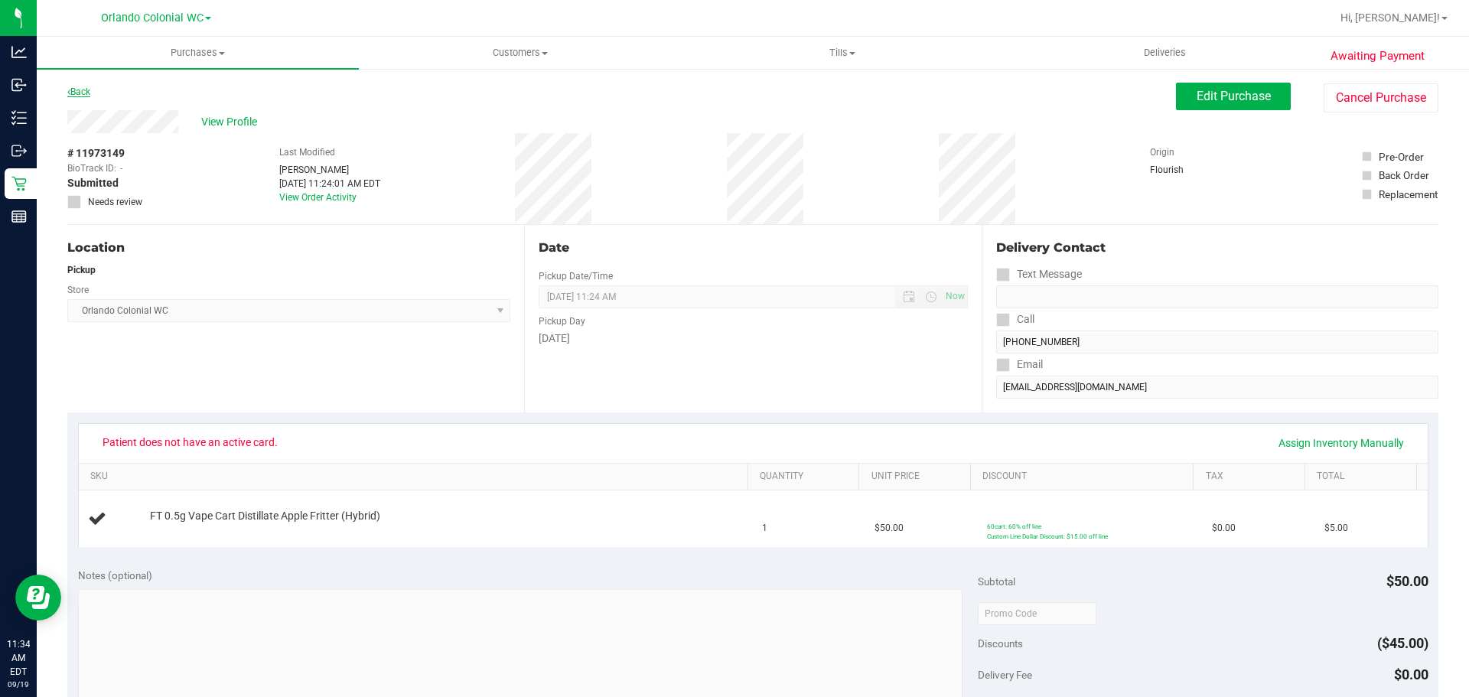
click at [86, 85] on div "Back" at bounding box center [78, 92] width 23 height 18
click at [89, 90] on link "Back" at bounding box center [78, 91] width 23 height 11
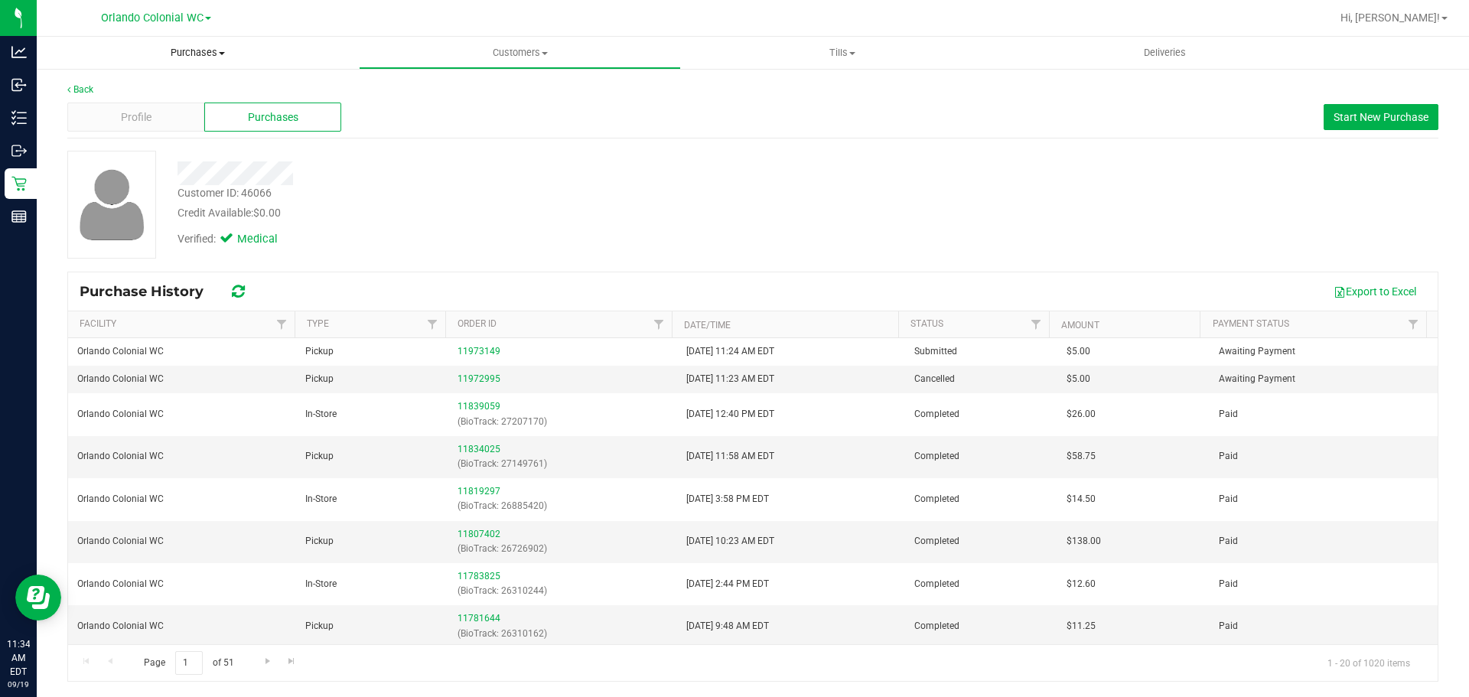
click at [205, 57] on span "Purchases" at bounding box center [198, 53] width 322 height 14
click at [112, 116] on span "Fulfillment" at bounding box center [84, 110] width 95 height 13
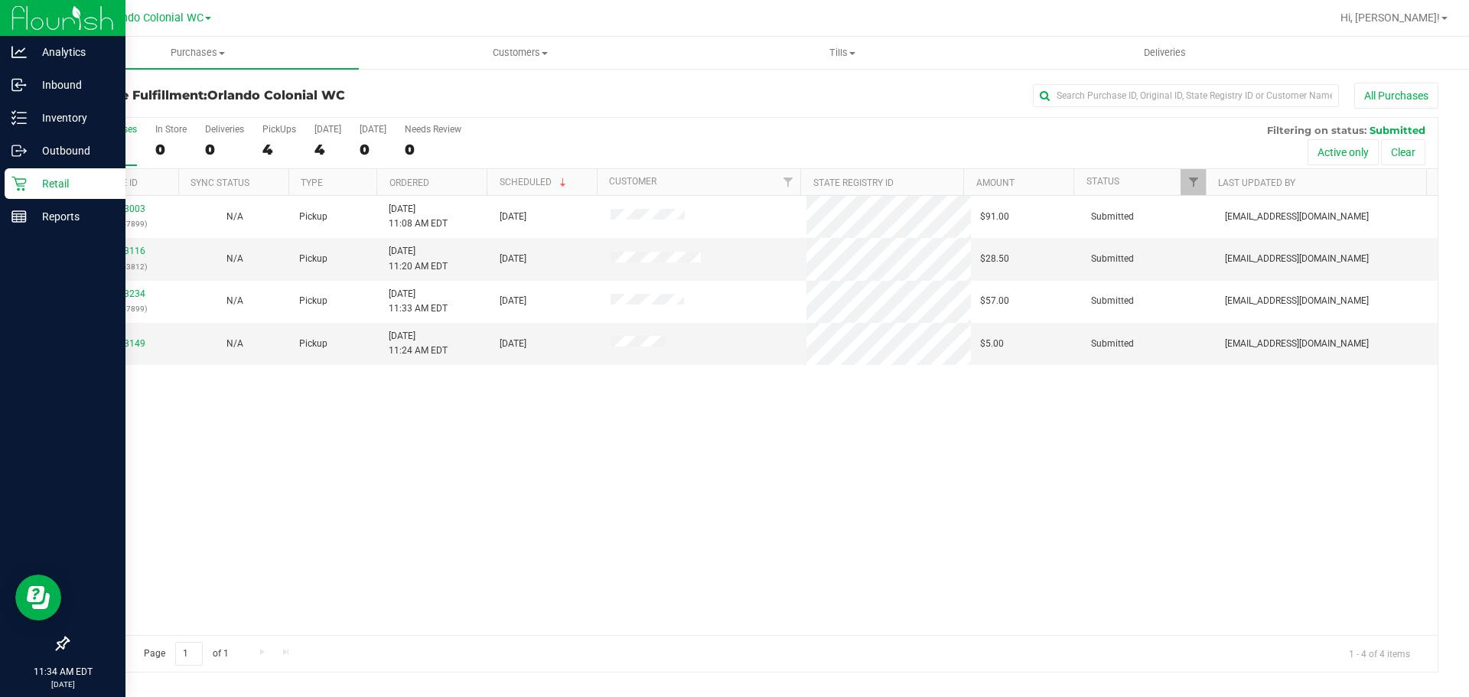
click at [64, 187] on p "Retail" at bounding box center [73, 183] width 92 height 18
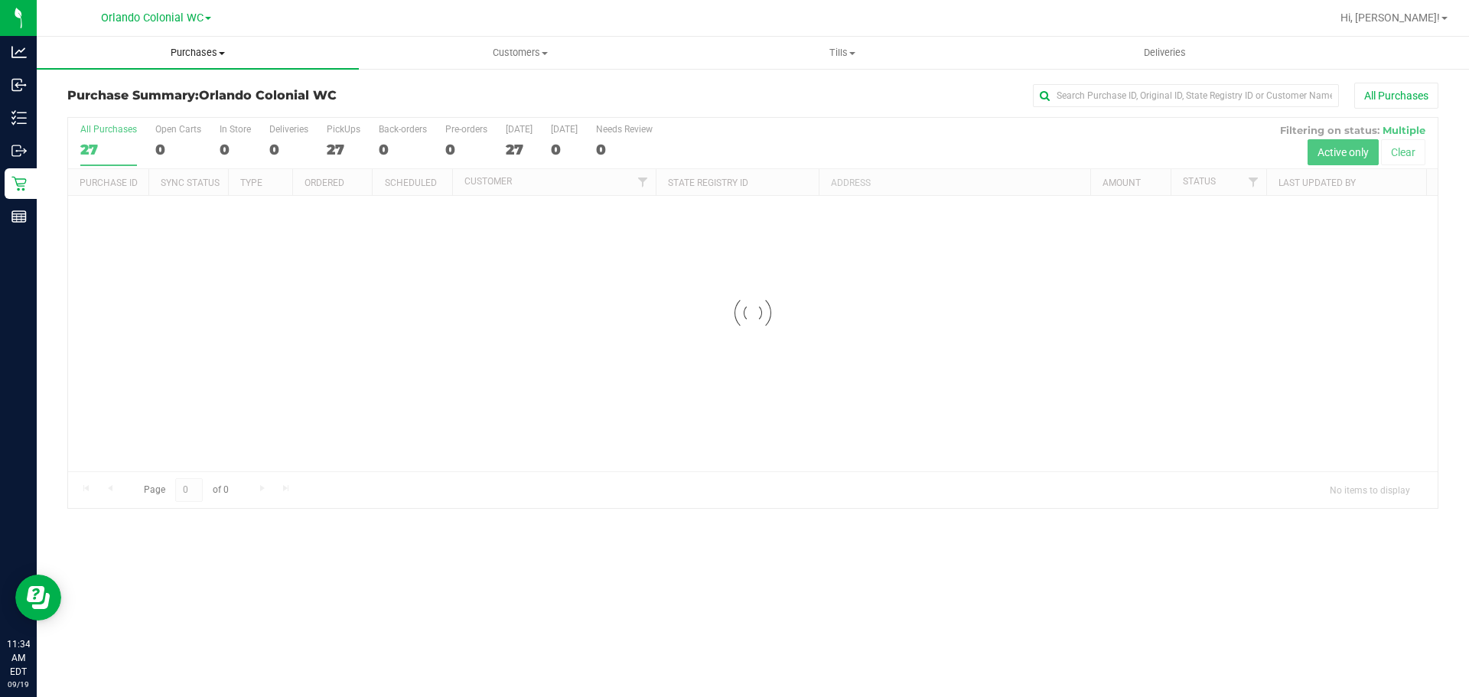
click at [198, 60] on uib-tab-heading "Purchases Summary of purchases Fulfillment All purchases" at bounding box center [198, 53] width 322 height 32
click at [148, 117] on li "Fulfillment" at bounding box center [198, 111] width 322 height 18
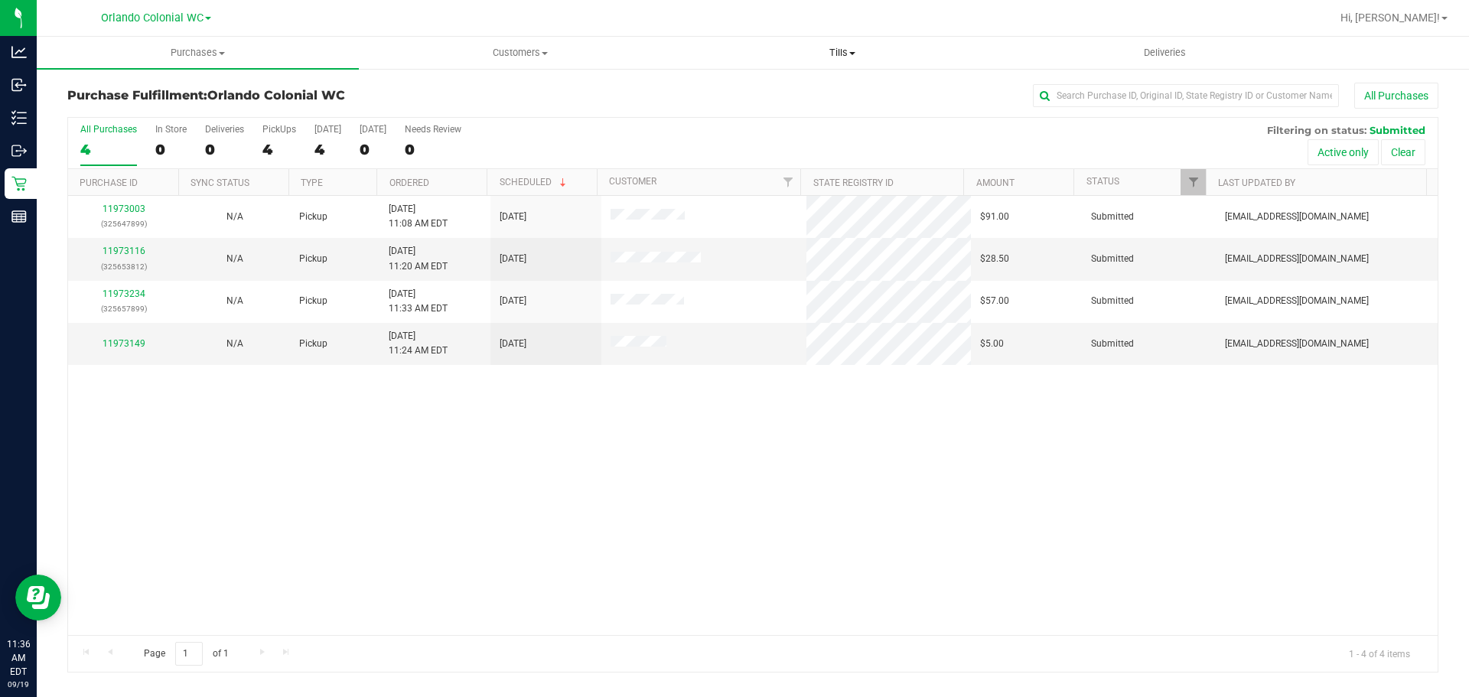
drag, startPoint x: 828, startPoint y: 54, endPoint x: 827, endPoint y: 63, distance: 9.3
click at [829, 54] on span "Tills" at bounding box center [842, 53] width 321 height 14
click at [777, 96] on span "Manage tills" at bounding box center [732, 92] width 103 height 13
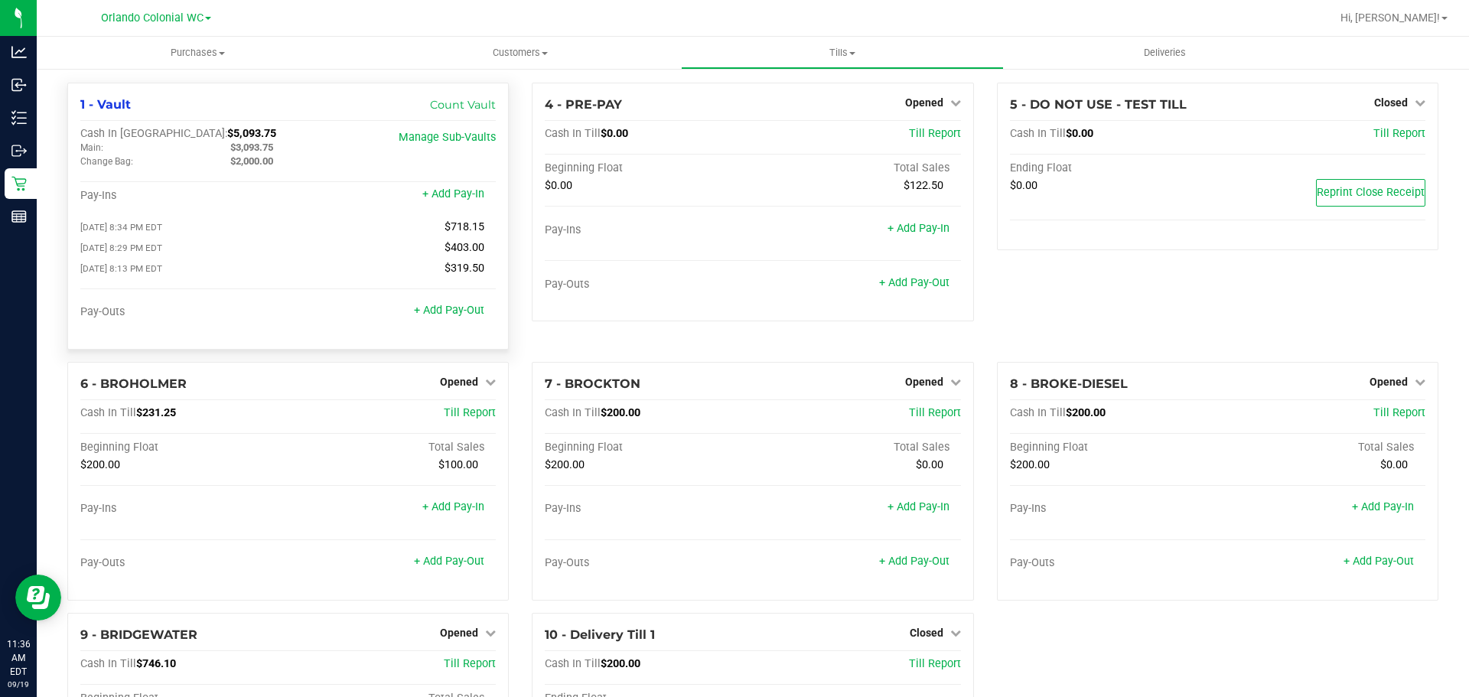
click at [255, 147] on span "$3,093.75" at bounding box center [251, 147] width 43 height 11
copy span "3,093.75"
drag, startPoint x: 188, startPoint y: 142, endPoint x: 169, endPoint y: 129, distance: 23.6
click at [187, 142] on div "Main:" at bounding box center [144, 148] width 150 height 14
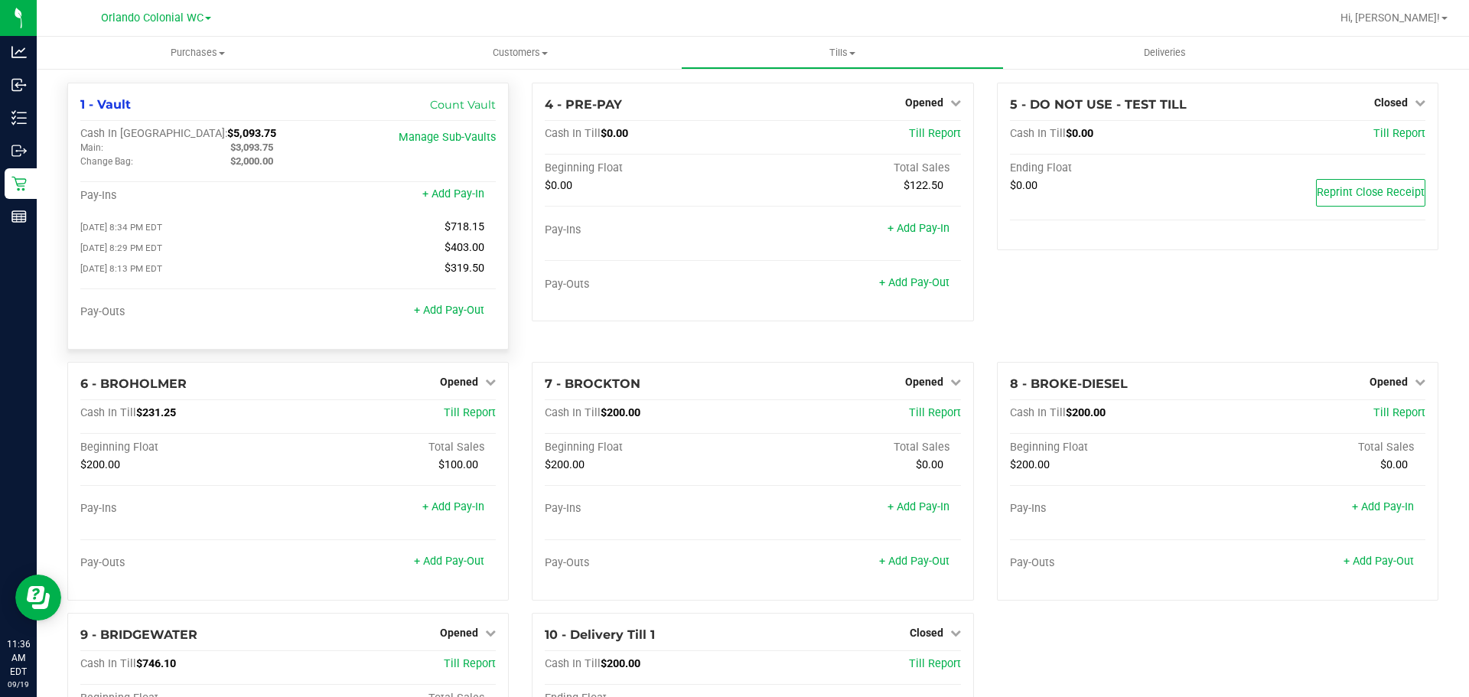
click at [227, 129] on span "$5,093.75" at bounding box center [251, 133] width 49 height 13
copy span "5,093.75"
click at [221, 52] on span at bounding box center [222, 53] width 6 height 3
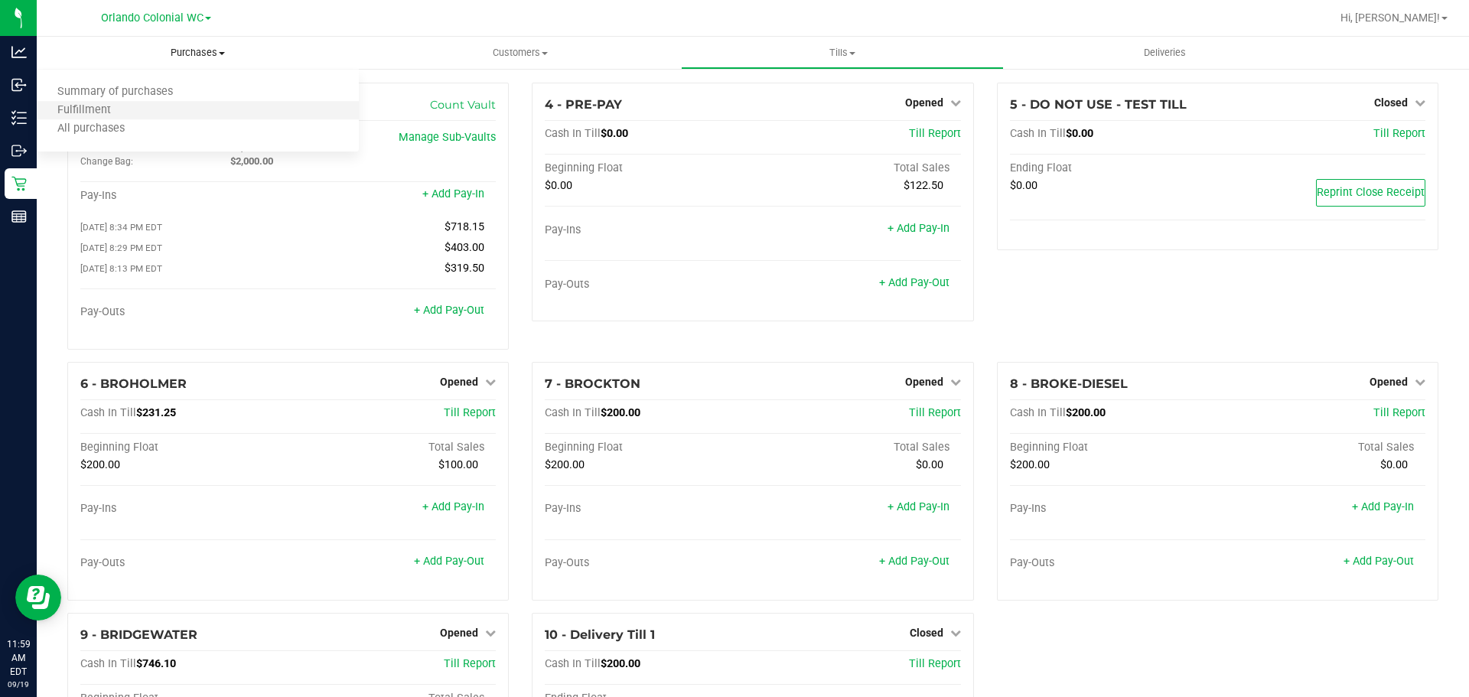
click at [155, 108] on li "Fulfillment" at bounding box center [198, 111] width 322 height 18
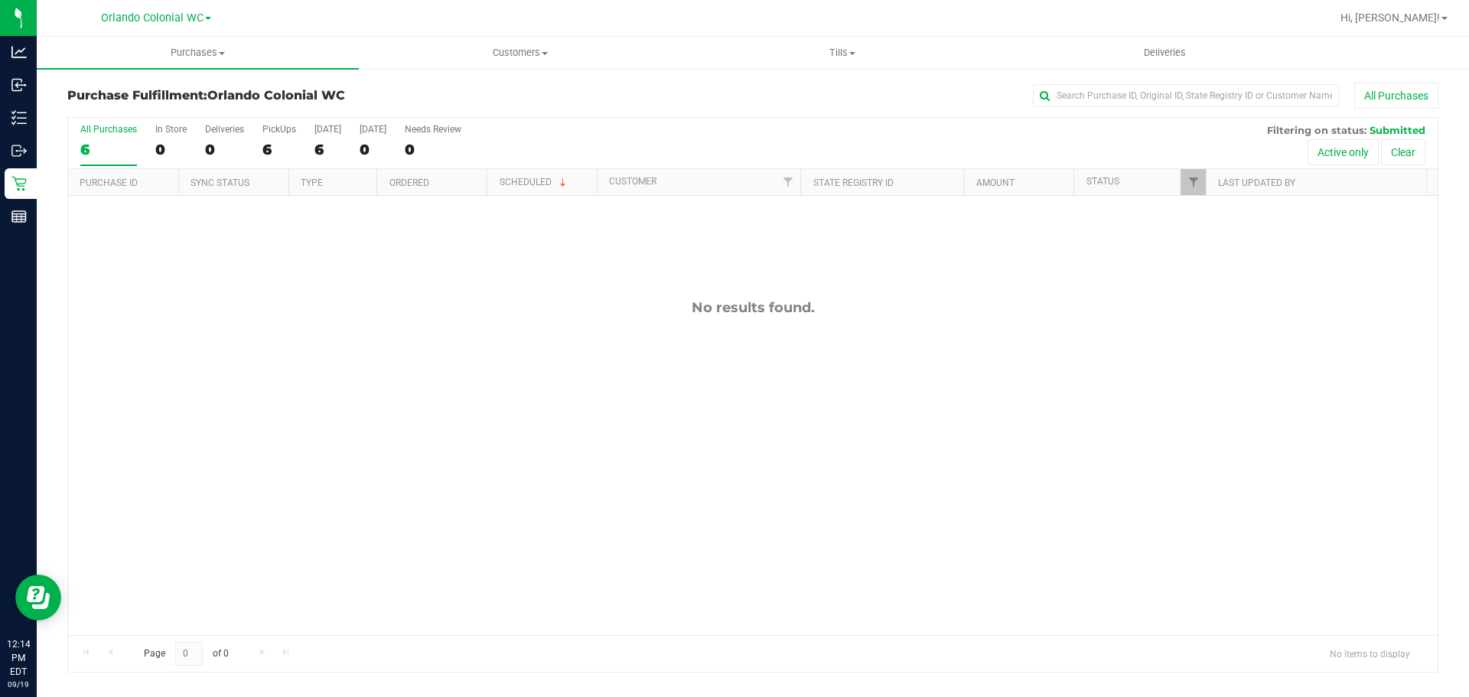
drag, startPoint x: 1052, startPoint y: 445, endPoint x: 1016, endPoint y: 421, distance: 44.2
click at [1052, 445] on div "No results found." at bounding box center [753, 467] width 1370 height 543
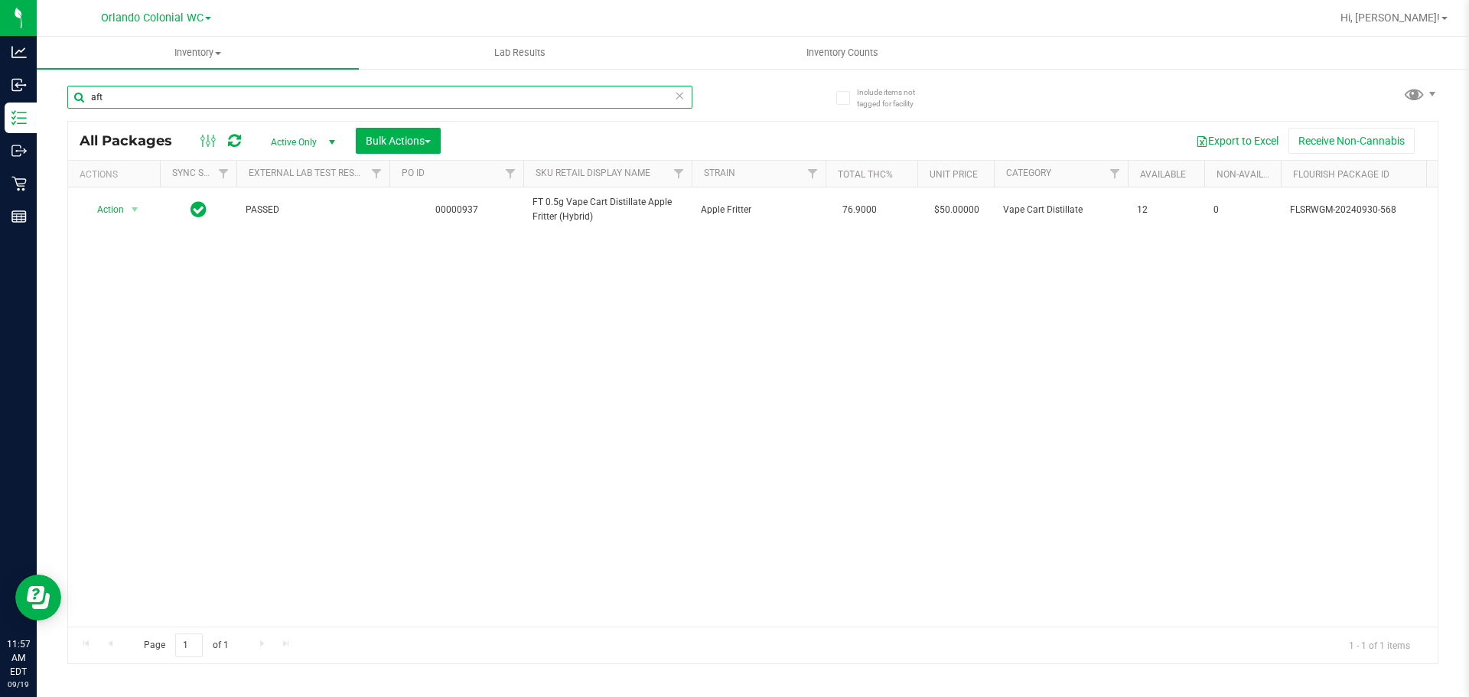
drag, startPoint x: 375, startPoint y: 91, endPoint x: 741, endPoint y: 72, distance: 366.3
click at [317, 91] on input "aft" at bounding box center [379, 97] width 625 height 23
click at [675, 92] on icon at bounding box center [679, 95] width 11 height 18
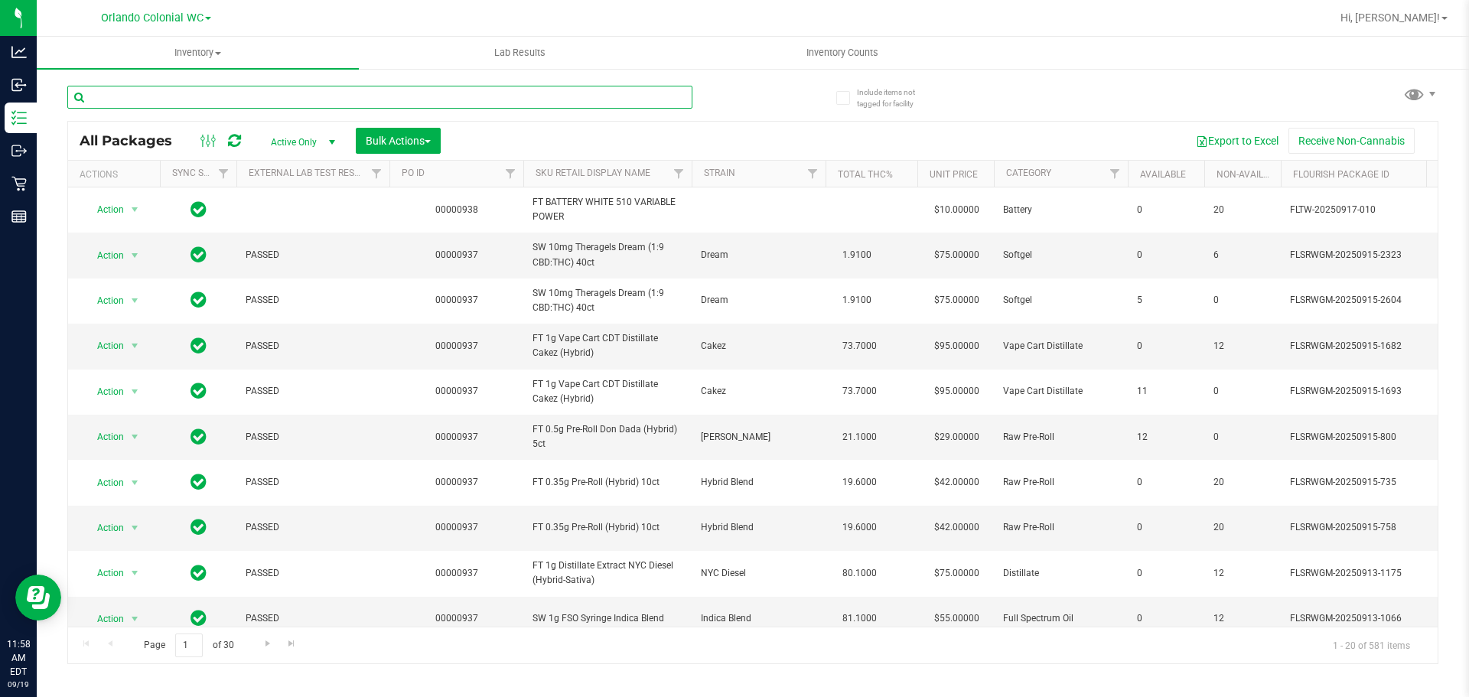
click at [264, 92] on input "text" at bounding box center [379, 97] width 625 height 23
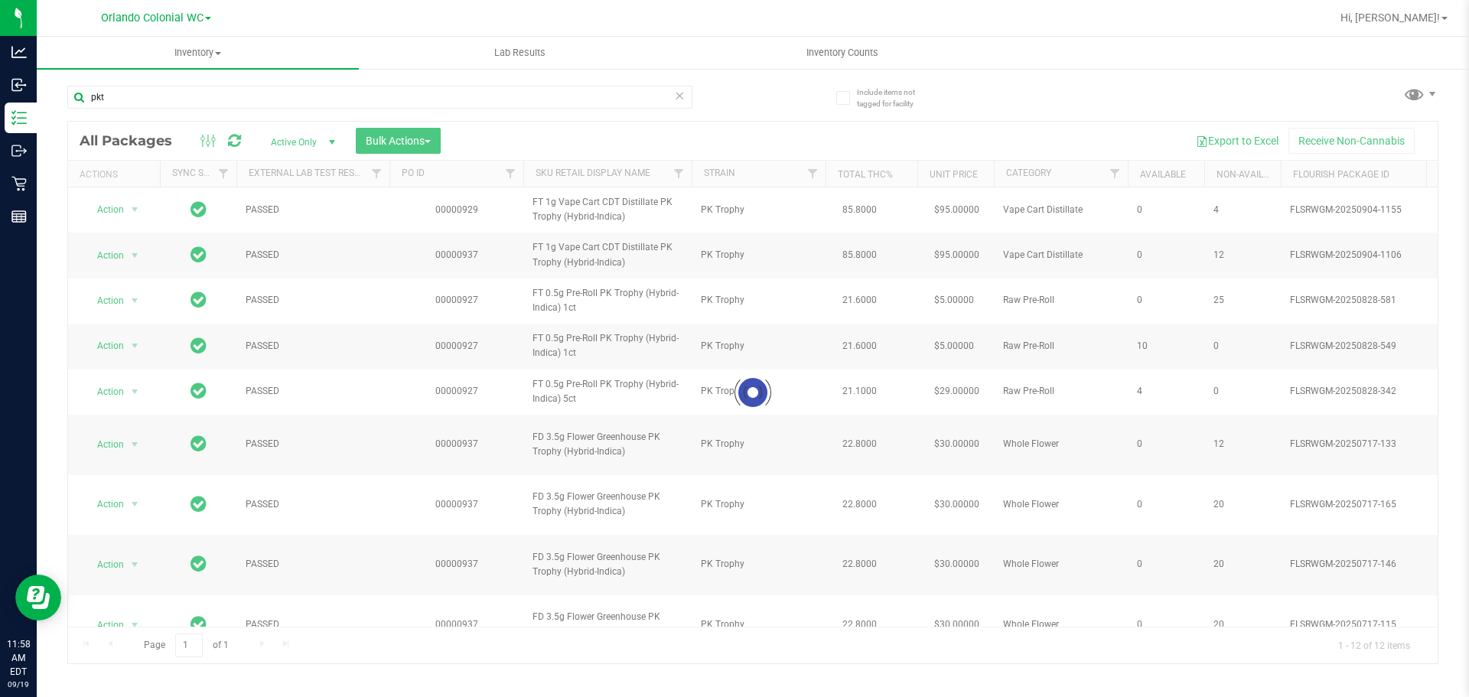
click at [603, 263] on div at bounding box center [753, 393] width 1370 height 542
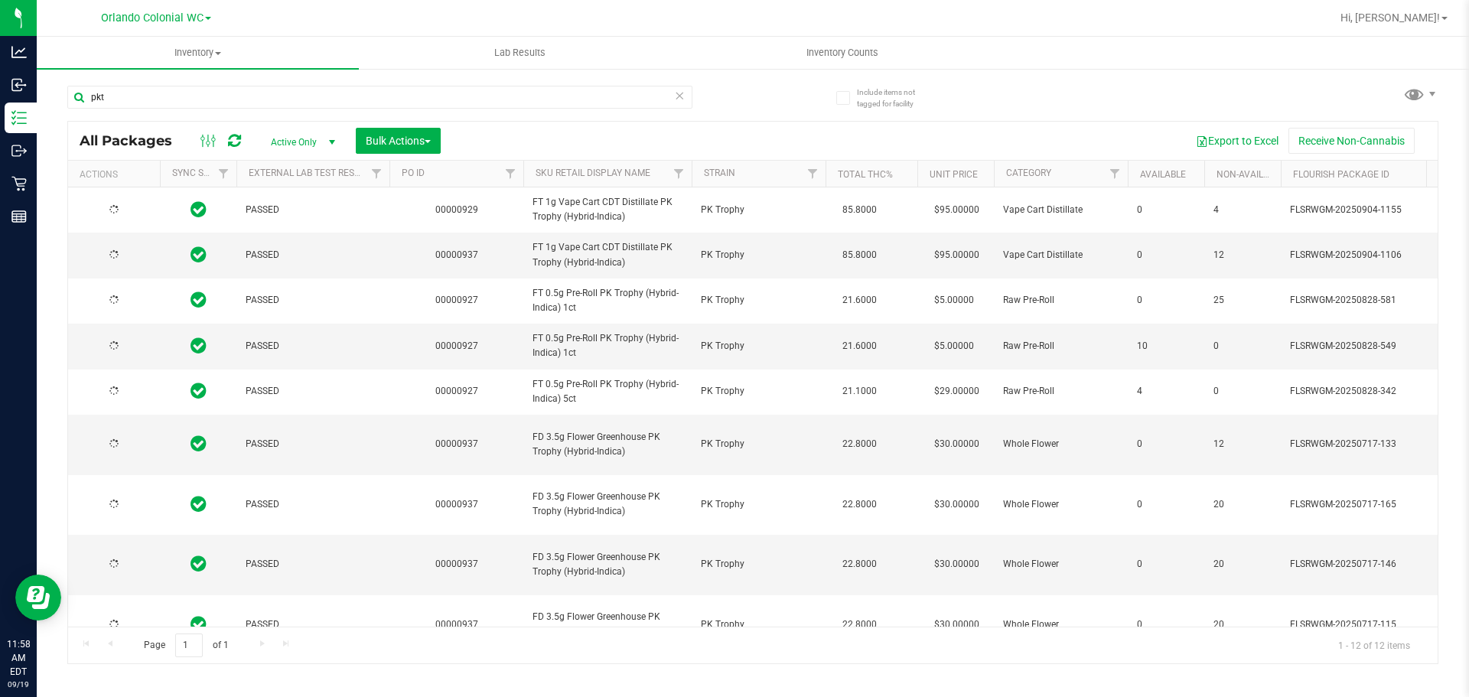
click at [603, 263] on span "FT 1g Vape Cart CDT Distillate PK Trophy (Hybrid-Indica)" at bounding box center [608, 254] width 150 height 29
copy tr "FT 1g Vape Cart CDT Distillate PK Trophy (Hybrid-Indica)"
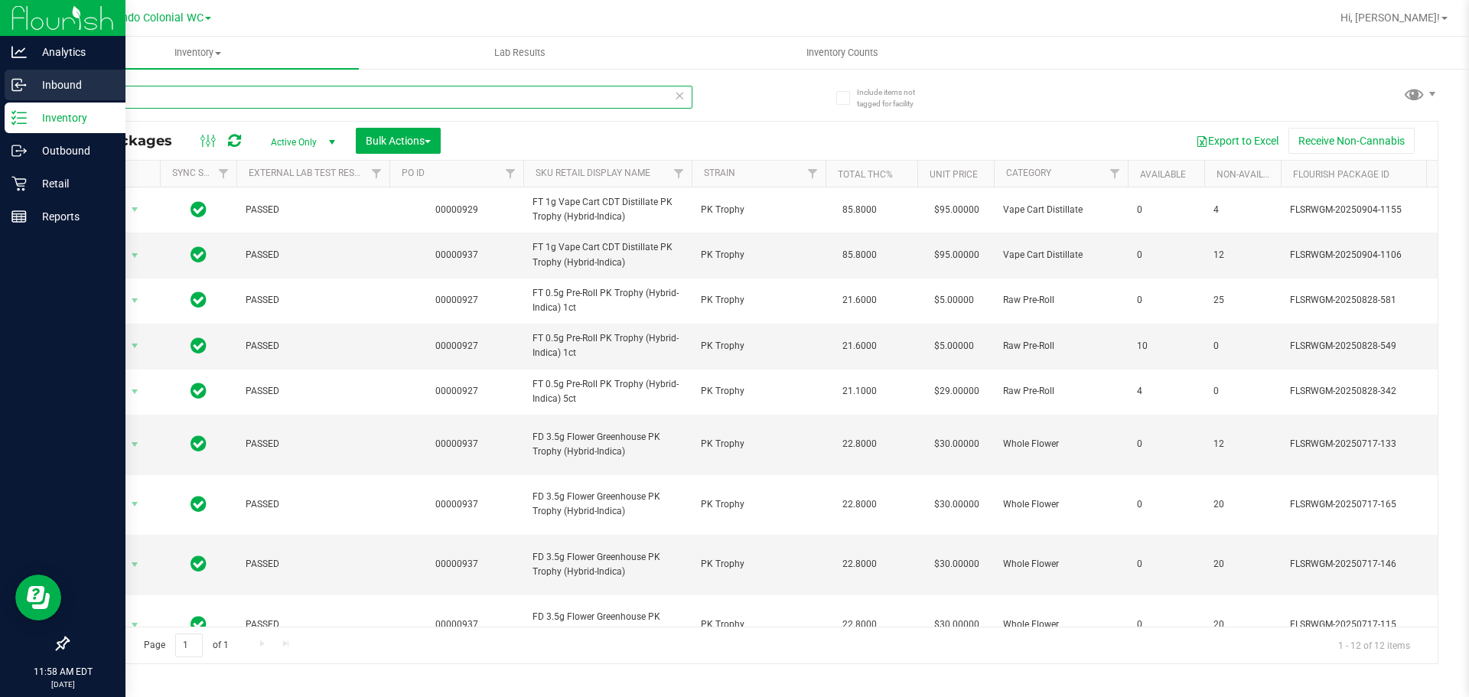
drag, startPoint x: 191, startPoint y: 99, endPoint x: 0, endPoint y: 87, distance: 190.9
click at [0, 87] on div "Analytics Inbound Inventory Outbound Retail Reports 11:58 AM EDT [DATE] 09/19 O…" at bounding box center [734, 348] width 1469 height 697
paste input "FT 1g Vape Cart CDT Distillate PK Trophy (Hybrid-Indica)"
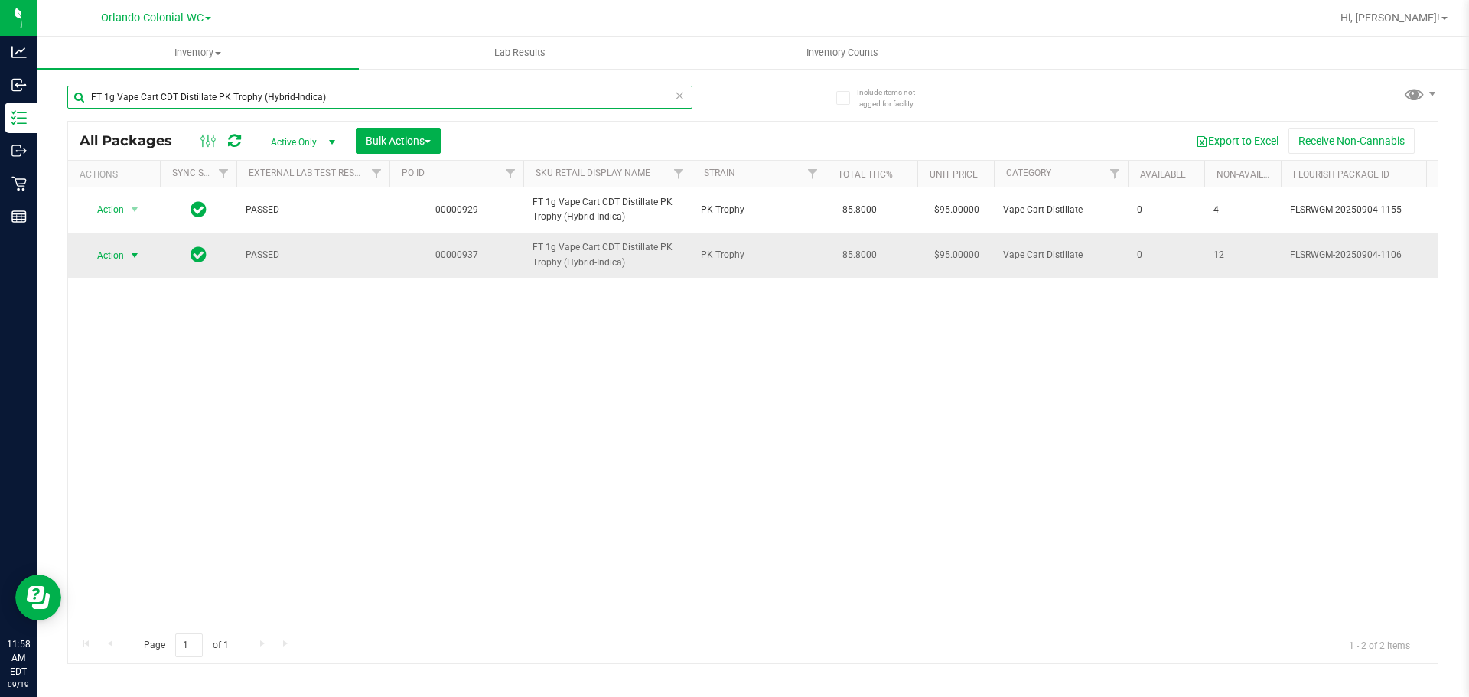
type input "FT 1g Vape Cart CDT Distillate PK Trophy (Hybrid-Indica)"
click at [116, 248] on span "Action" at bounding box center [103, 255] width 41 height 21
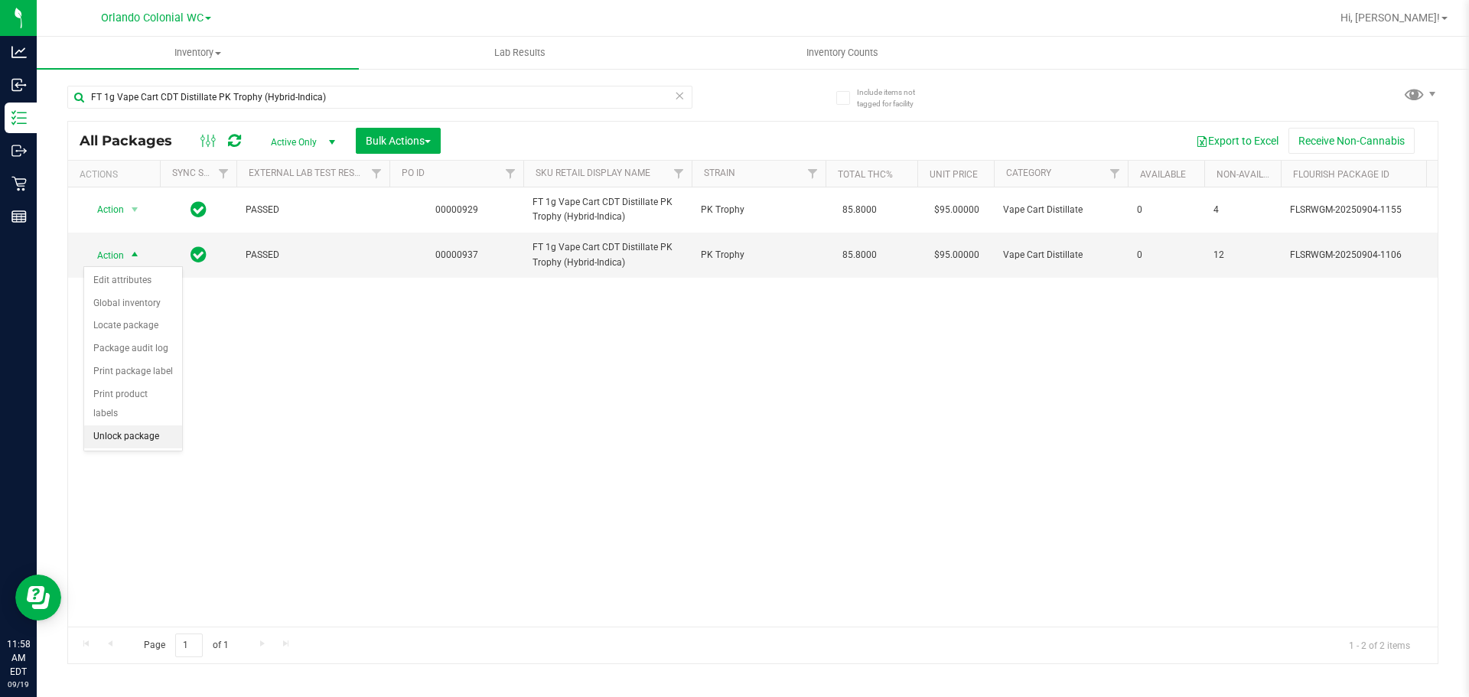
click at [155, 426] on li "Unlock package" at bounding box center [133, 437] width 98 height 23
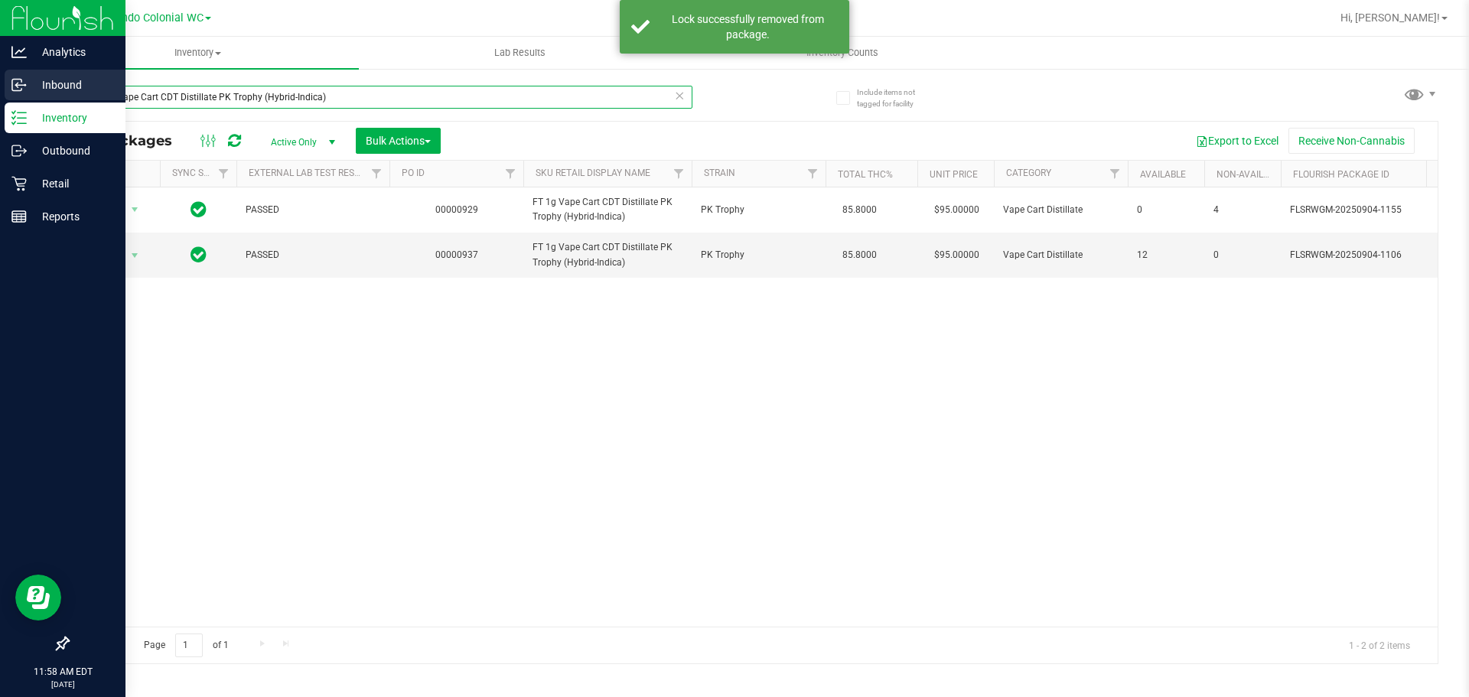
drag, startPoint x: 351, startPoint y: 96, endPoint x: 0, endPoint y: 88, distance: 351.4
click at [0, 96] on div "Analytics Inbound Inventory Outbound Retail Reports 11:58 AM EDT [DATE] 09/19 O…" at bounding box center [734, 348] width 1469 height 697
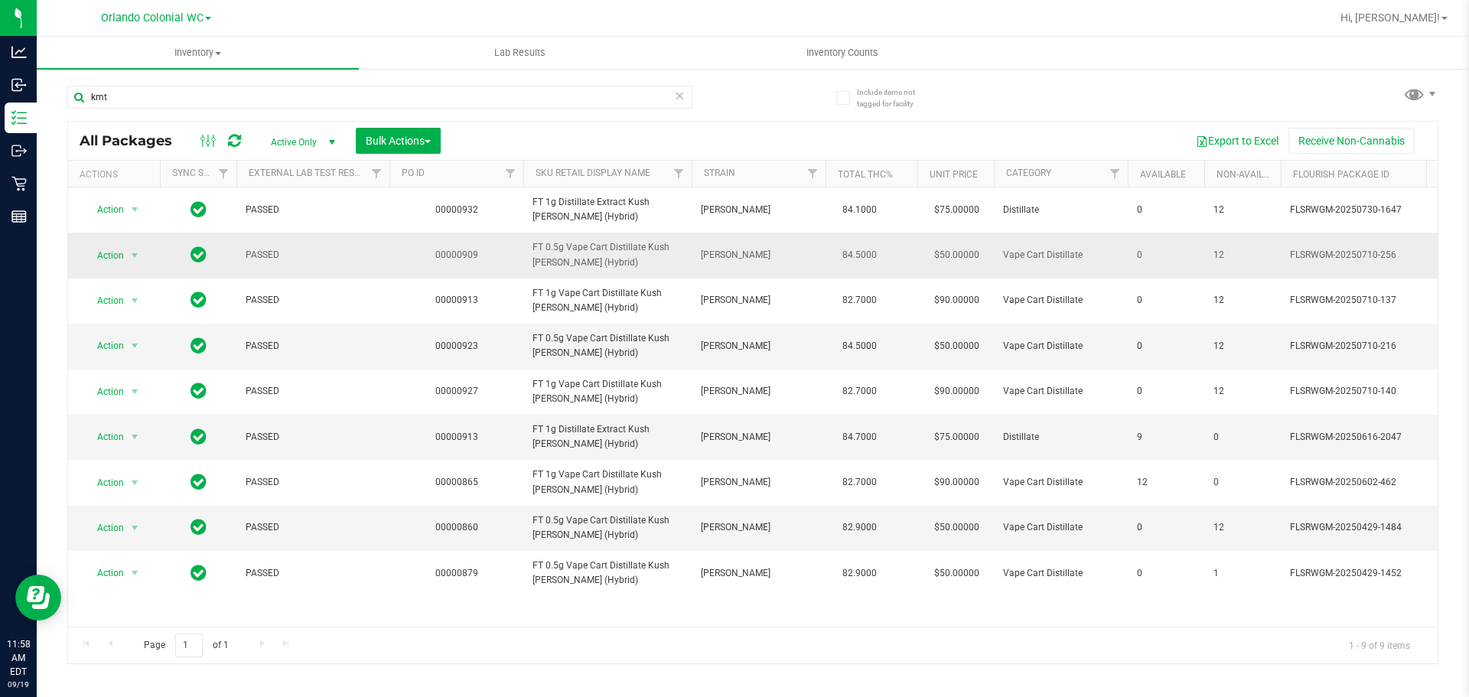
click at [563, 238] on td "FT 0.5g Vape Cart Distillate Kush [PERSON_NAME] (Hybrid)" at bounding box center [607, 255] width 168 height 45
copy tr "FT 0.5g Vape Cart Distillate Kush [PERSON_NAME] (Hybrid)"
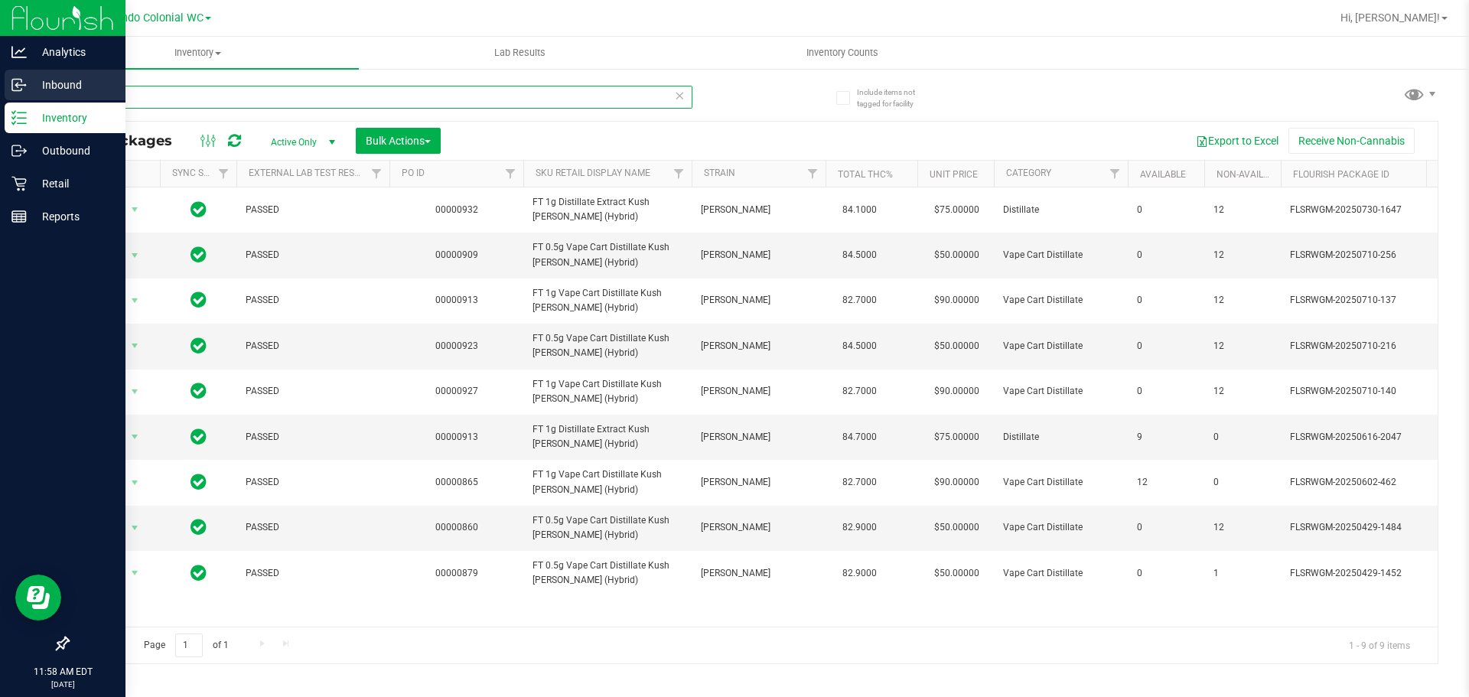
drag, startPoint x: 197, startPoint y: 86, endPoint x: 31, endPoint y: 96, distance: 165.6
click at [0, 96] on div "Analytics Inbound Inventory Outbound Retail Reports 11:58 AM EDT [DATE] 09/19 O…" at bounding box center [734, 348] width 1469 height 697
paste input "FT 0.5g Vape Cart Distillate Kush [PERSON_NAME] (Hybrid)"
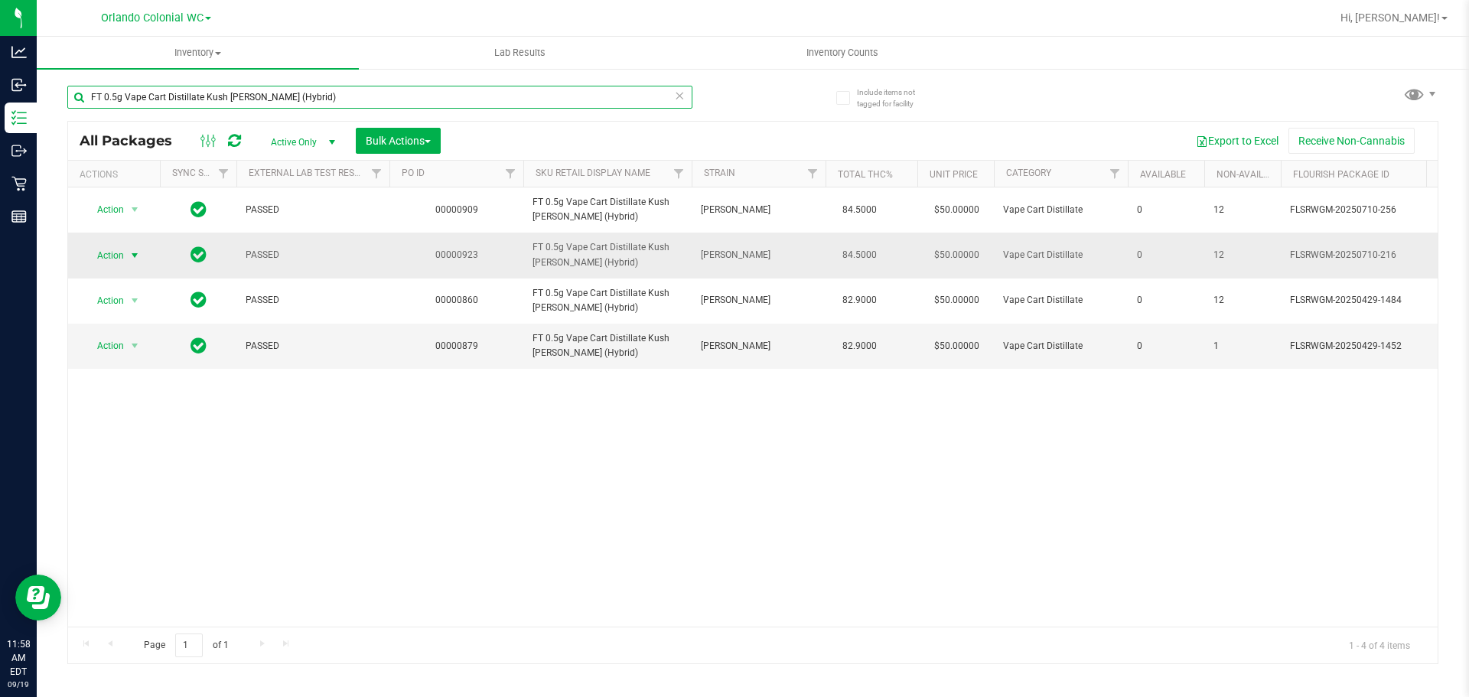
type input "FT 0.5g Vape Cart Distillate Kush [PERSON_NAME] (Hybrid)"
click at [110, 250] on span "Action" at bounding box center [103, 255] width 41 height 21
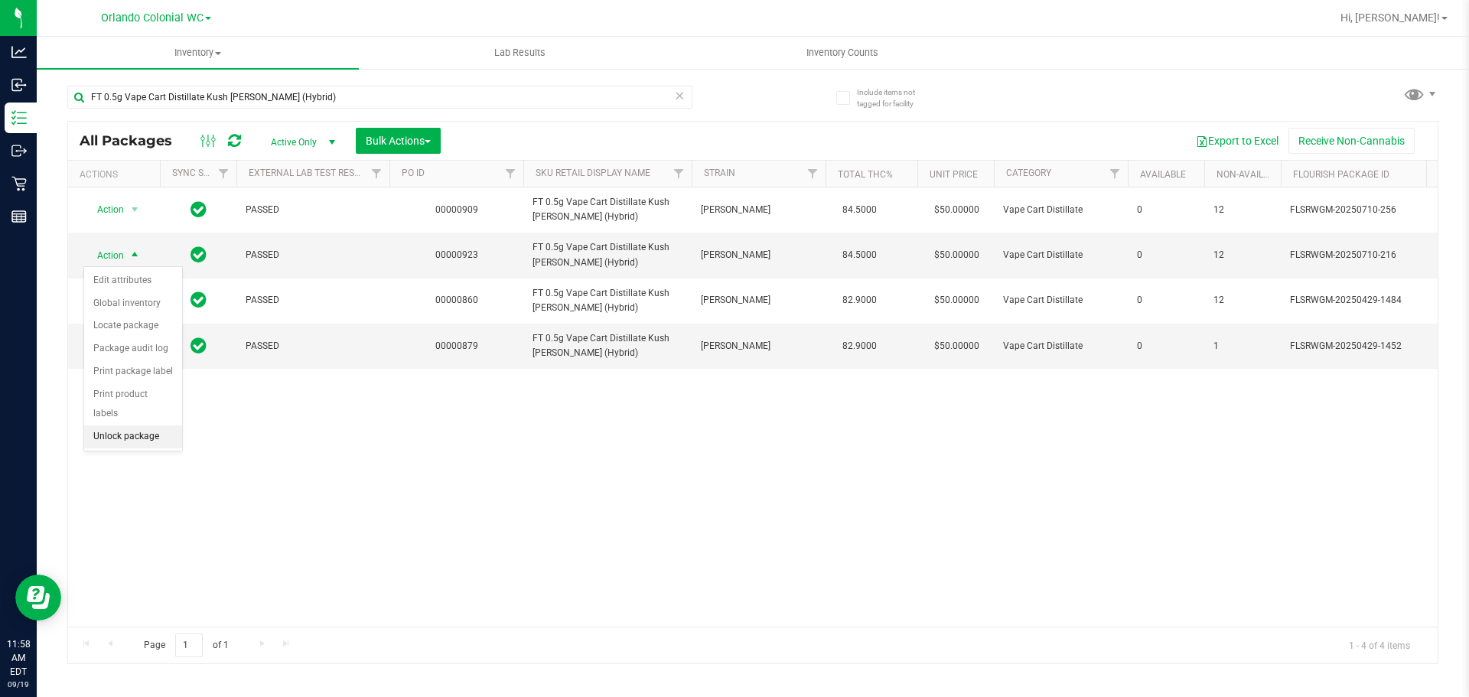
click at [162, 426] on li "Unlock package" at bounding box center [133, 437] width 98 height 23
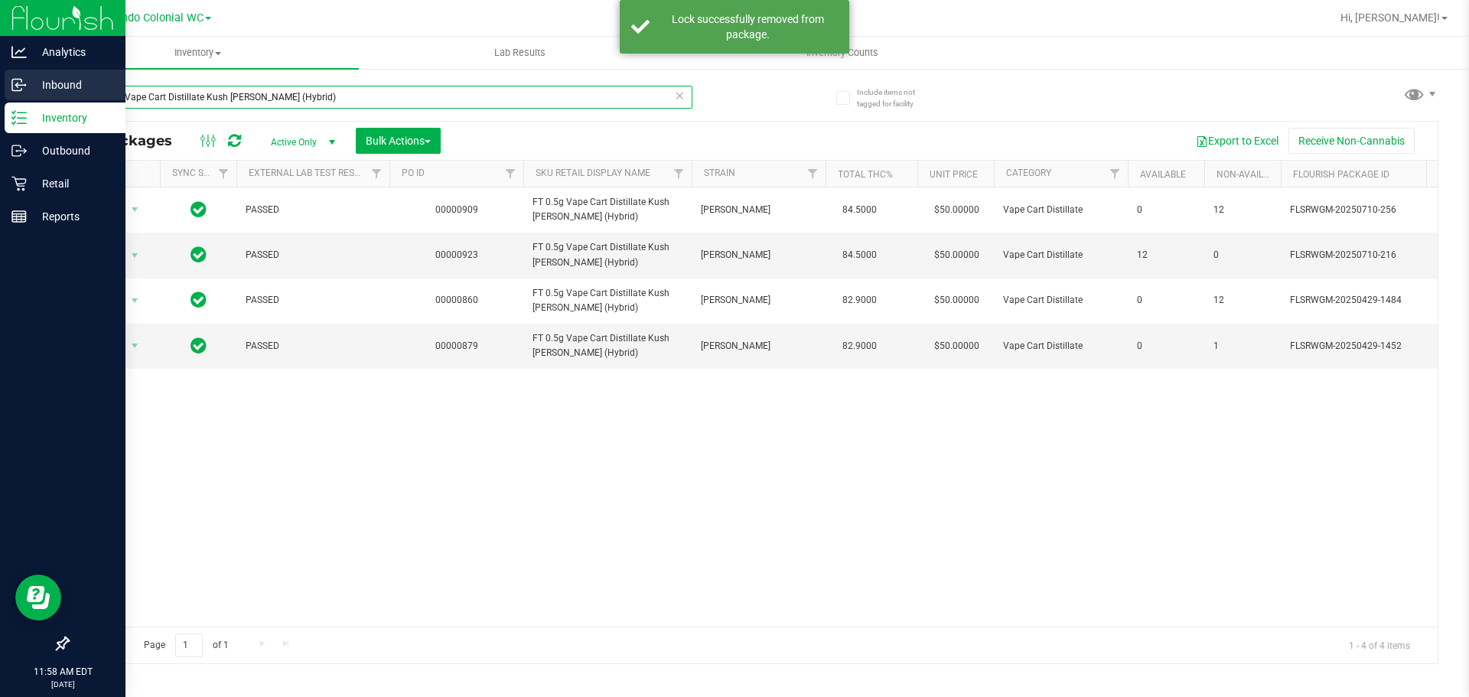
drag, startPoint x: 323, startPoint y: 99, endPoint x: 0, endPoint y: 81, distance: 323.5
click at [0, 82] on div "Analytics Inbound Inventory Outbound Retail Reports 11:58 AM EDT [DATE] 09/19 O…" at bounding box center [734, 348] width 1469 height 697
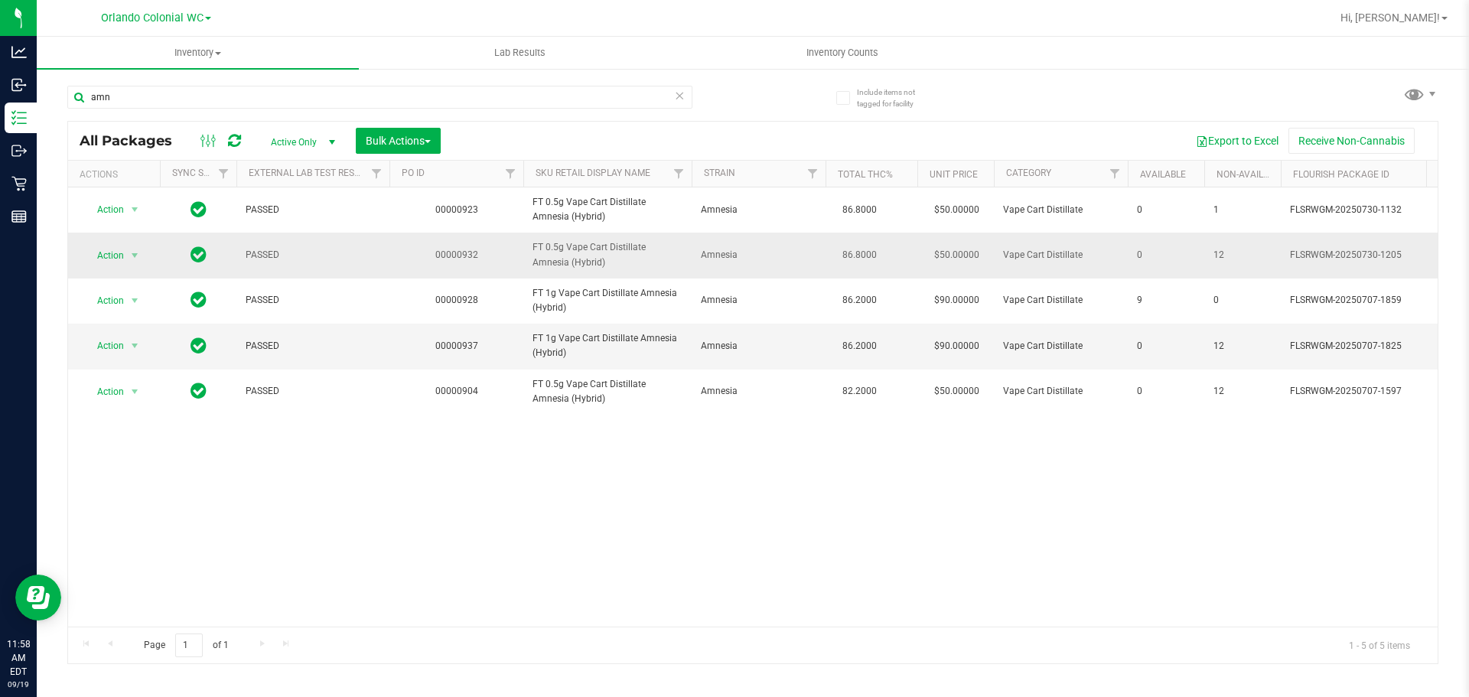
click at [584, 251] on span "FT 0.5g Vape Cart Distillate Amnesia (Hybrid)" at bounding box center [608, 254] width 150 height 29
copy tr "FT 0.5g Vape Cart Distillate Amnesia (Hybrid)"
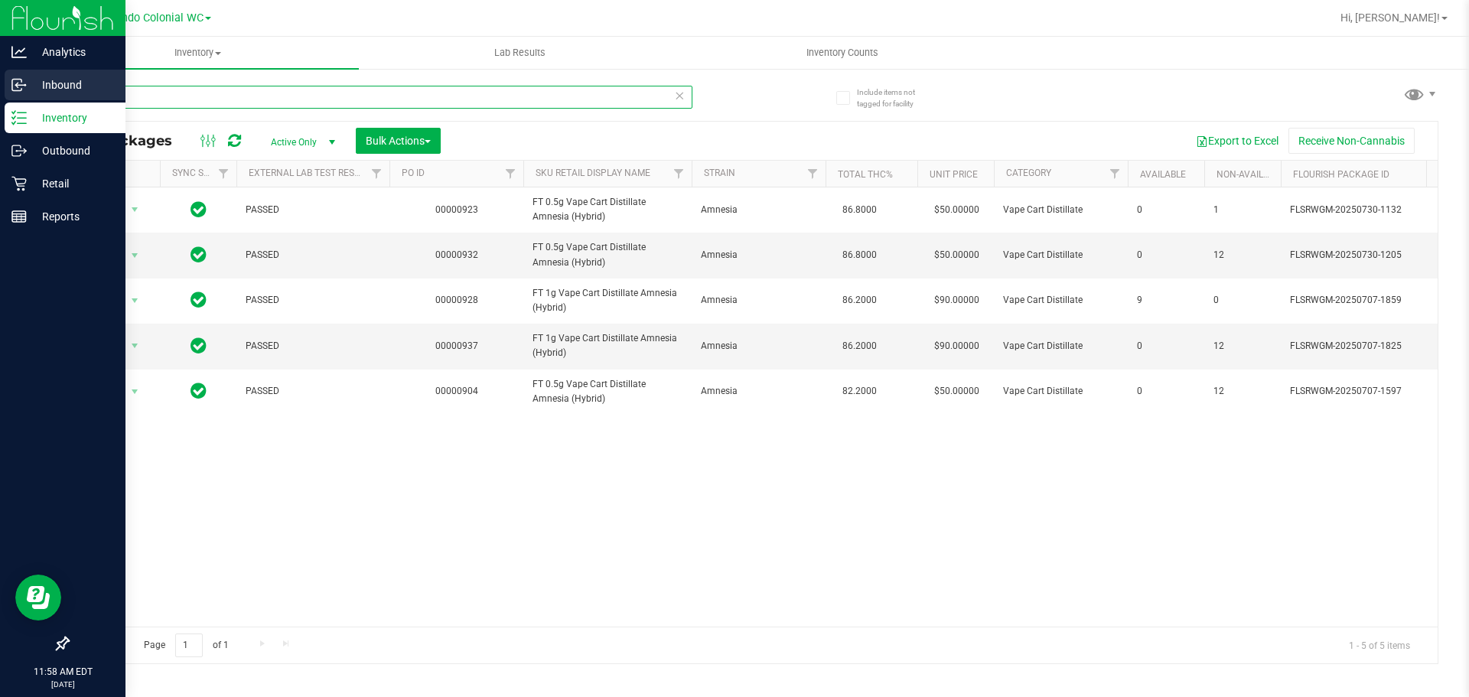
drag, startPoint x: 161, startPoint y: 89, endPoint x: 14, endPoint y: 95, distance: 147.8
click at [0, 94] on div "Analytics Inbound Inventory Outbound Retail Reports 11:58 AM EDT [DATE] 09/19 O…" at bounding box center [734, 348] width 1469 height 697
paste input "FT 0.5g Vape Cart Distillate Amnesia (Hybrid)"
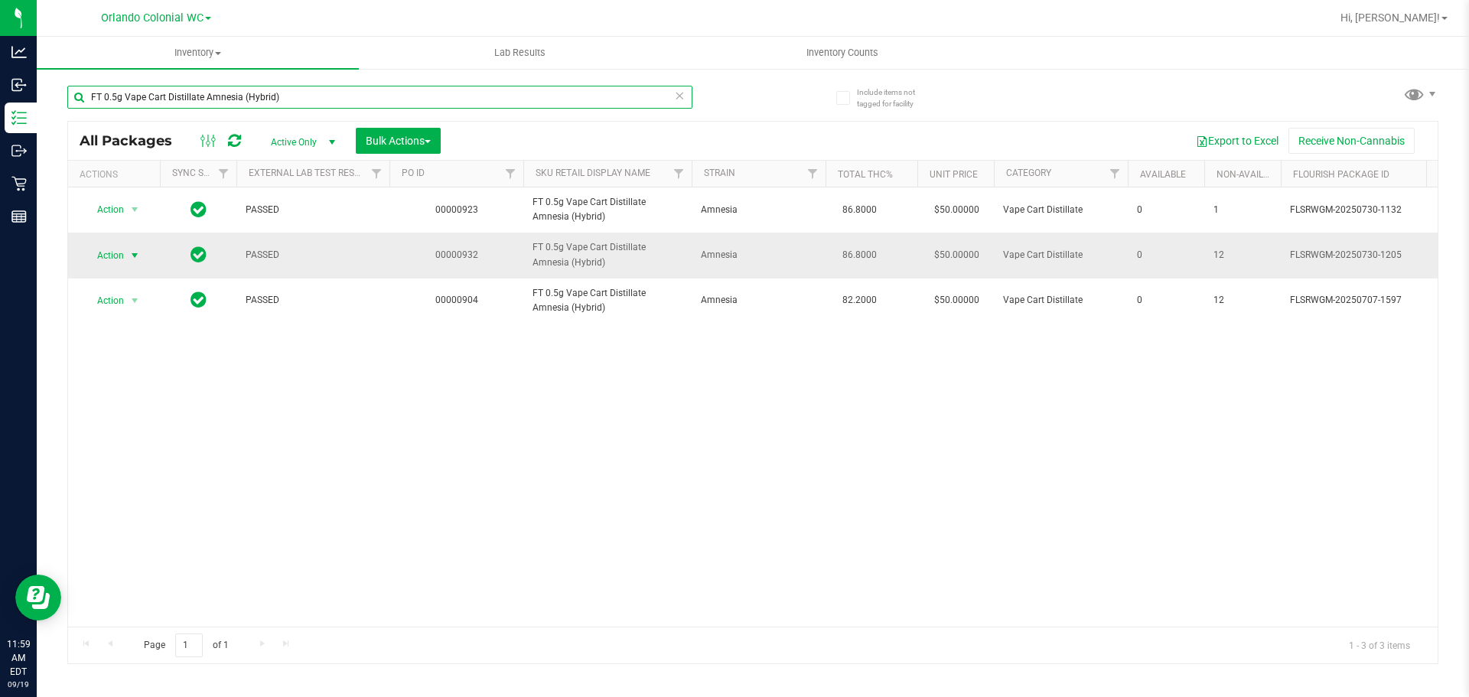
type input "FT 0.5g Vape Cart Distillate Amnesia (Hybrid)"
click at [135, 254] on span "select" at bounding box center [135, 255] width 12 height 12
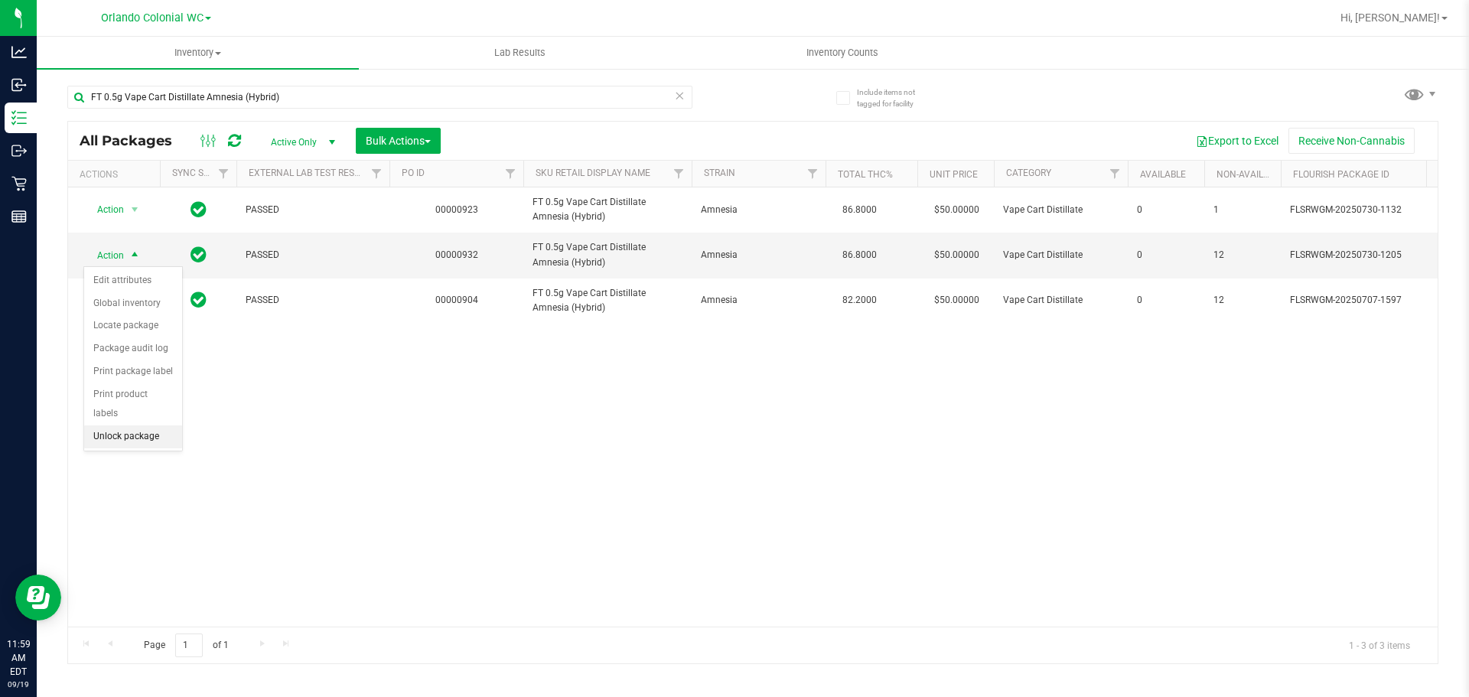
click at [155, 426] on li "Unlock package" at bounding box center [133, 437] width 98 height 23
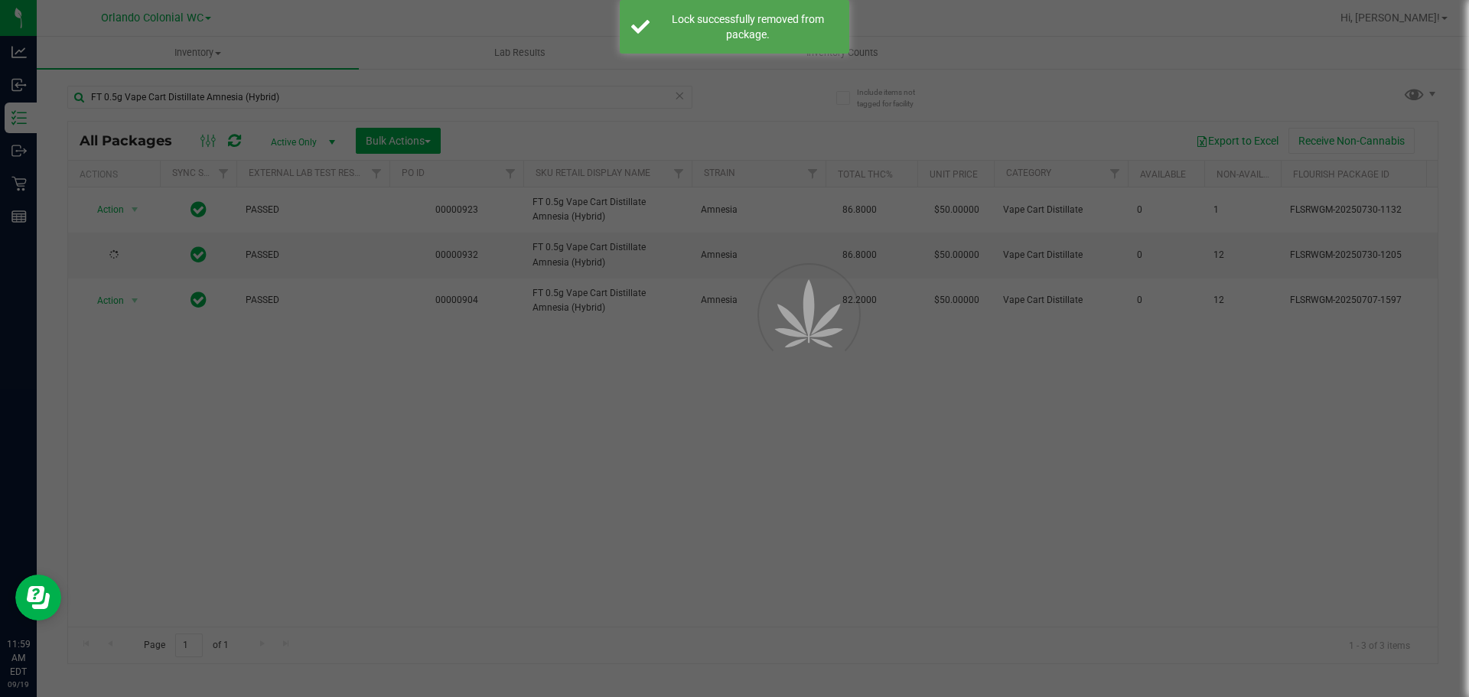
click at [985, 459] on div at bounding box center [734, 348] width 1469 height 697
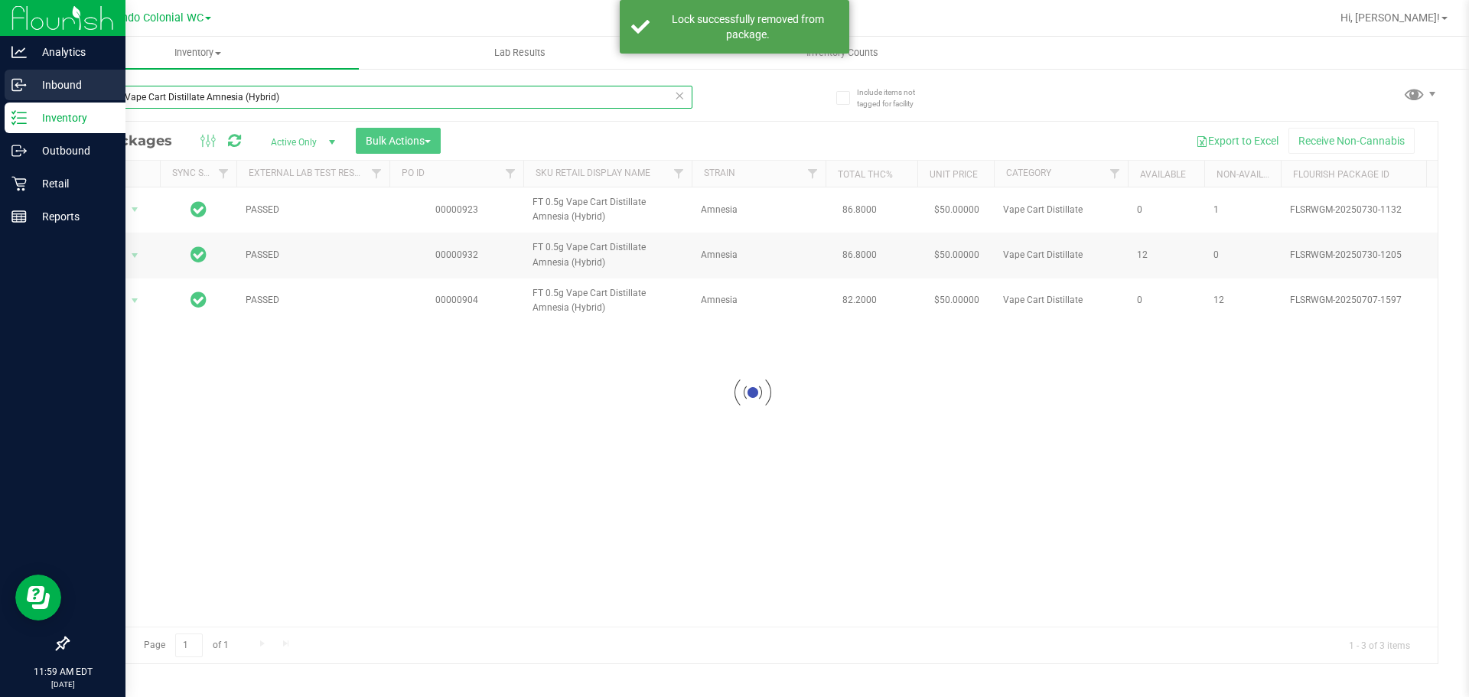
drag, startPoint x: 289, startPoint y: 106, endPoint x: 0, endPoint y: 90, distance: 289.7
click at [0, 96] on div "Analytics Inbound Inventory Outbound Retail Reports 11:59 AM EDT [DATE] 09/19 O…" at bounding box center [734, 348] width 1469 height 697
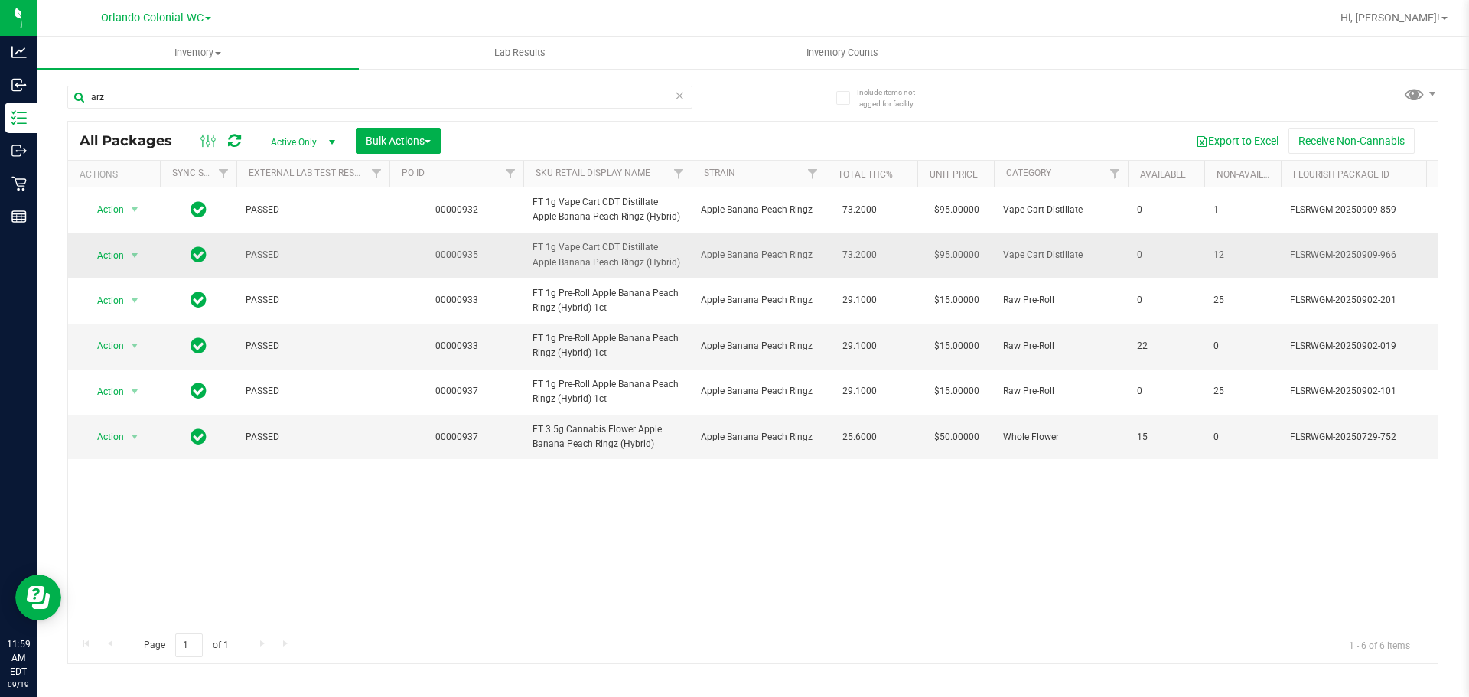
click at [604, 252] on span "FT 1g Vape Cart CDT Distillate Apple Banana Peach Ringz (Hybrid)" at bounding box center [608, 254] width 150 height 29
click at [605, 252] on span "FT 1g Vape Cart CDT Distillate Apple Banana Peach Ringz (Hybrid)" at bounding box center [608, 254] width 150 height 29
copy tr "FT 1g Vape Cart CDT Distillate Apple Banana Peach Ringz (Hybrid)"
drag, startPoint x: 118, startPoint y: 98, endPoint x: 224, endPoint y: 86, distance: 107.0
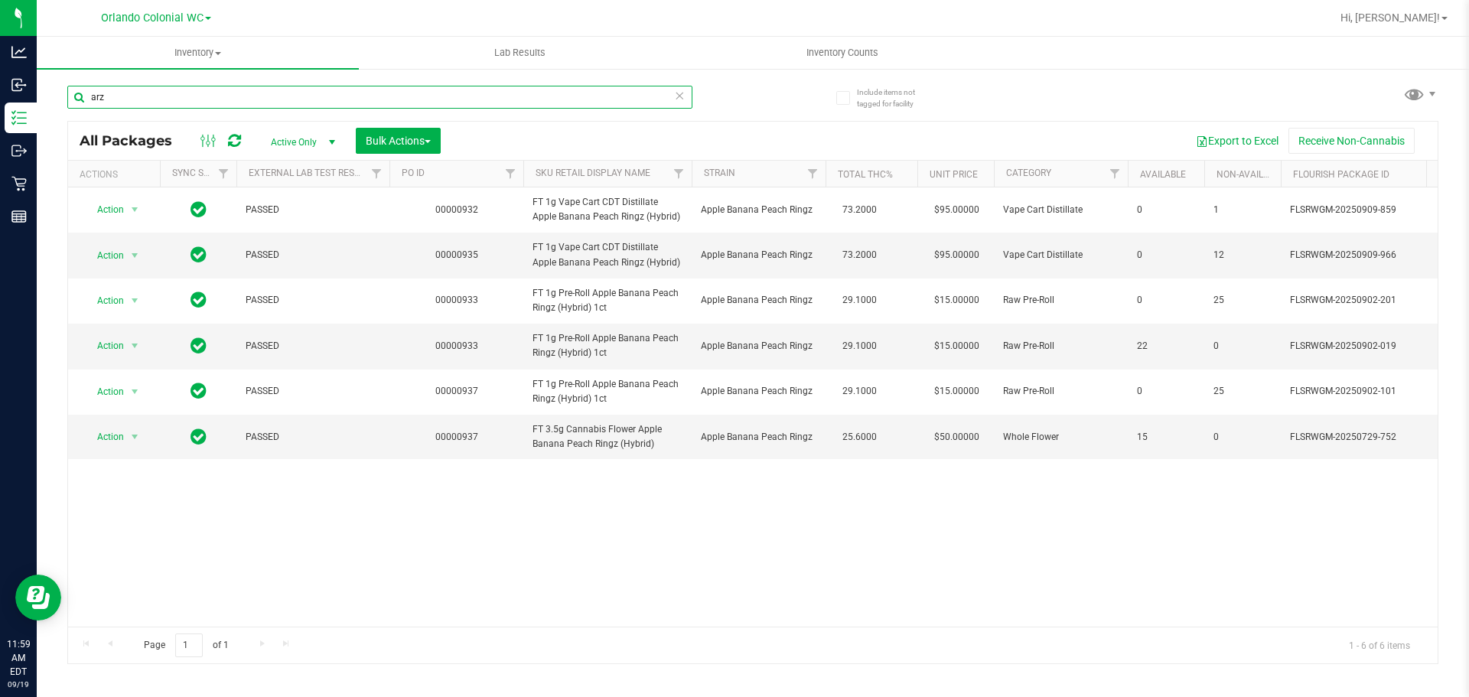
click at [0, 98] on div "Analytics Inbound Inventory Outbound Retail Reports 11:59 AM EDT [DATE] 09/19 O…" at bounding box center [734, 348] width 1469 height 697
paste input "FT 1g Vape Cart CDT Distillate Apple Banana Peach Ringz (Hybrid)"
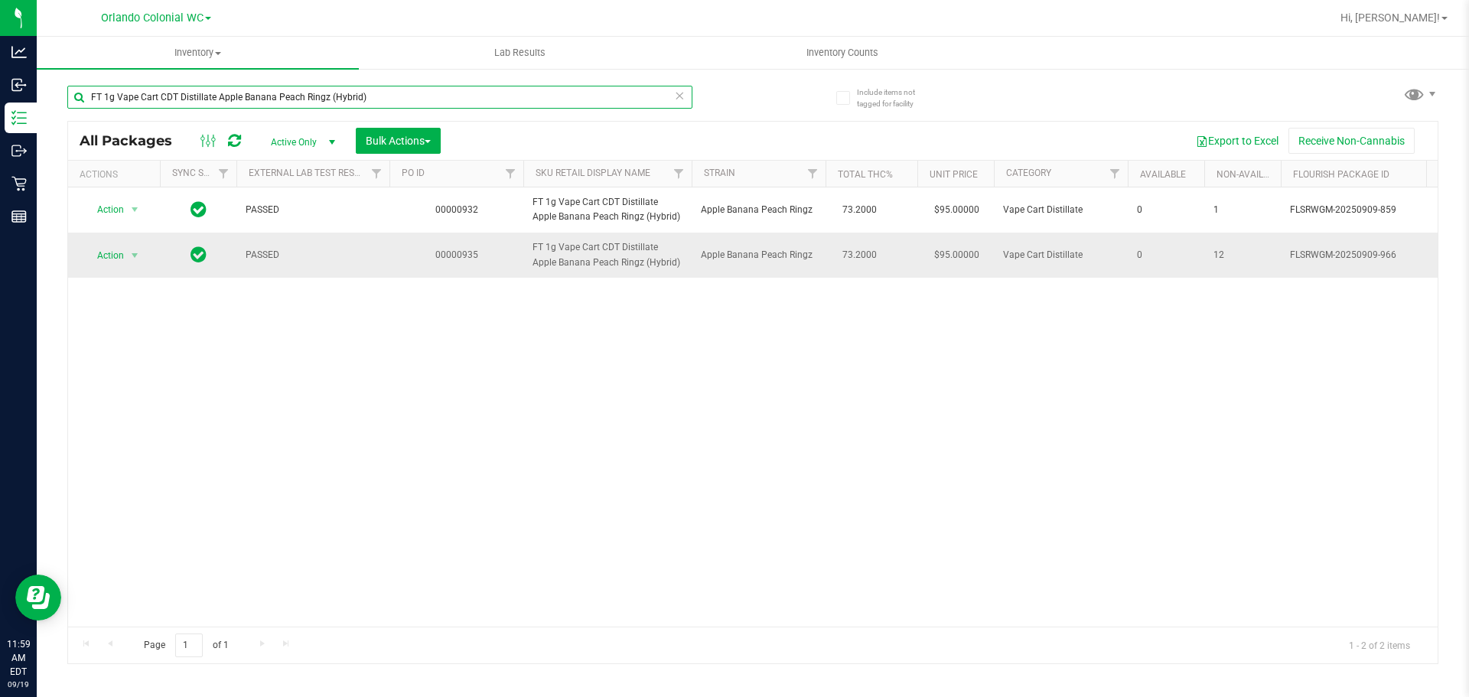
type input "FT 1g Vape Cart CDT Distillate Apple Banana Peach Ringz (Hybrid)"
click at [142, 259] on span "select" at bounding box center [135, 255] width 19 height 21
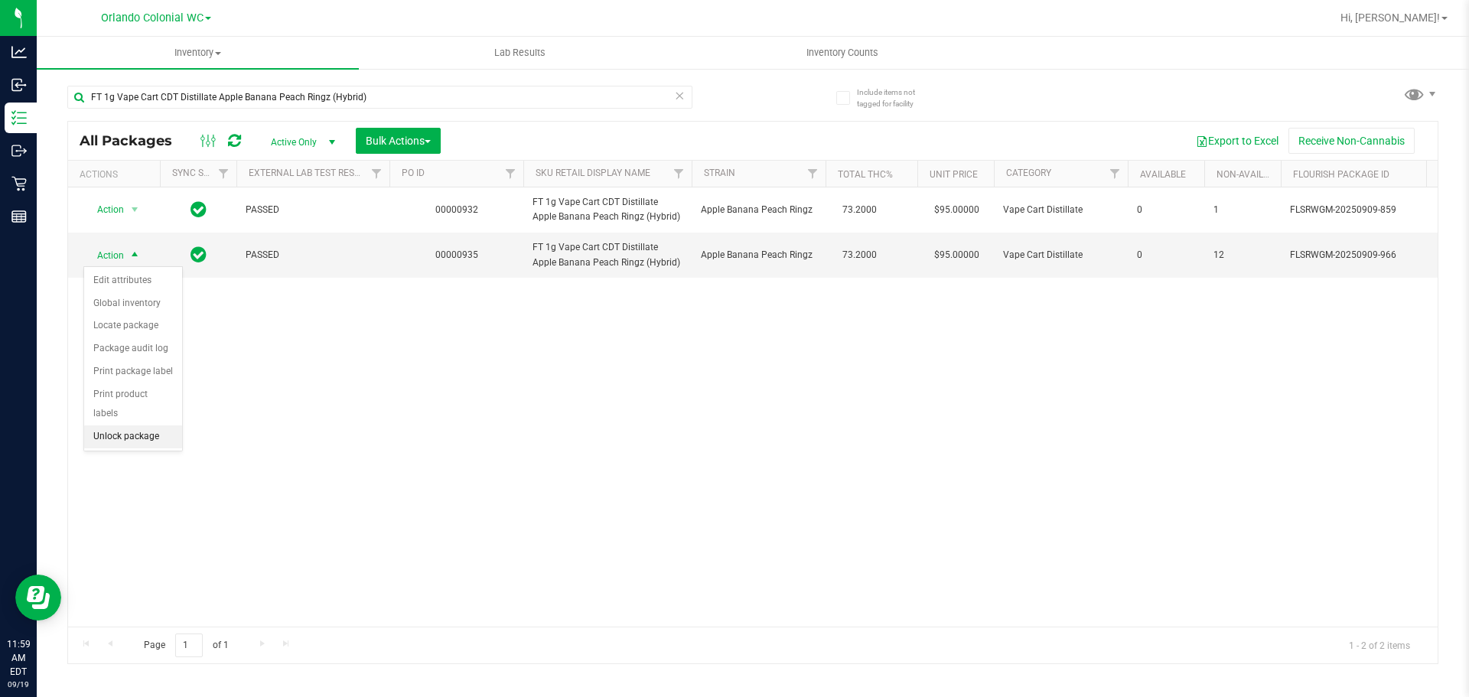
click at [158, 426] on li "Unlock package" at bounding box center [133, 437] width 98 height 23
